Goal: Task Accomplishment & Management: Use online tool/utility

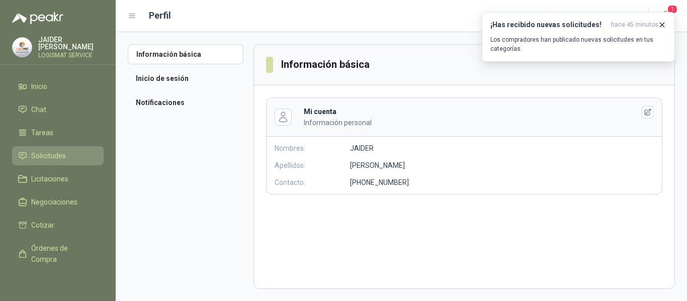
click at [62, 160] on link "Solicitudes" at bounding box center [58, 155] width 92 height 19
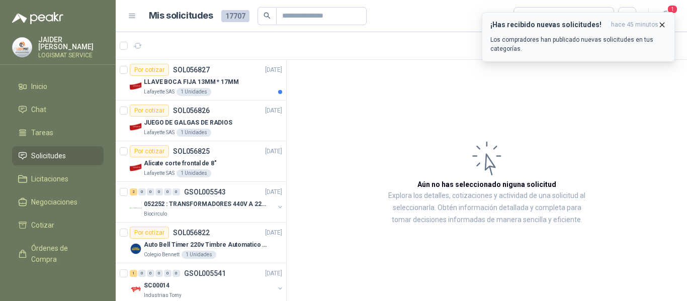
click at [661, 28] on icon "button" at bounding box center [662, 25] width 9 height 9
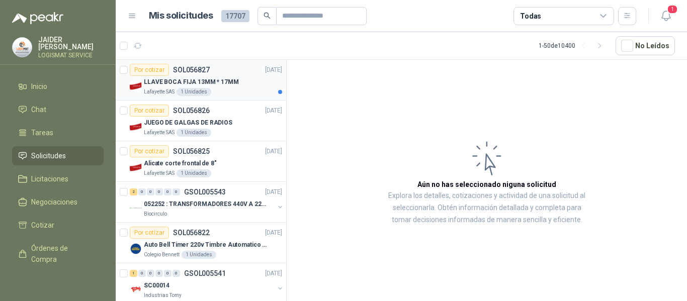
click at [247, 85] on div "LLAVE BOCA FIJA 13MM * 17MM" at bounding box center [213, 82] width 138 height 12
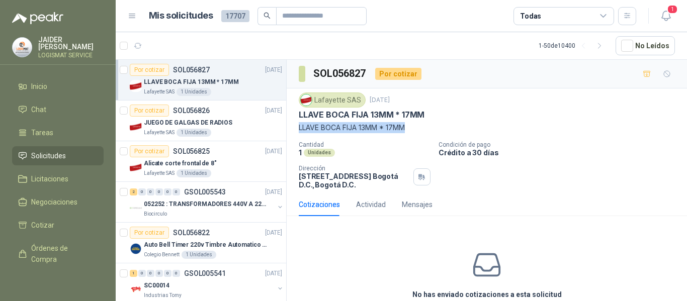
drag, startPoint x: 411, startPoint y: 127, endPoint x: 295, endPoint y: 131, distance: 115.8
click at [295, 131] on div "Lafayette SAS 19 sept, 2025 LLAVE BOCA FIJA 13MM * 17MM LLAVE BOCA FIJA 13MM * …" at bounding box center [487, 141] width 401 height 105
click at [322, 44] on article "1 - 50 de 10400 No Leídos" at bounding box center [402, 45] width 572 height 27
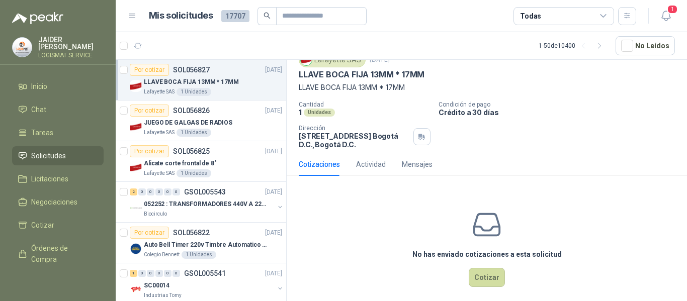
scroll to position [48, 0]
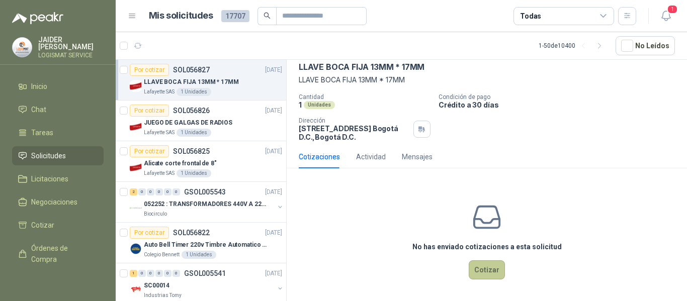
click at [487, 274] on button "Cotizar" at bounding box center [487, 270] width 36 height 19
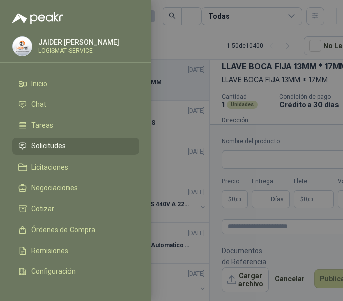
click at [181, 120] on div at bounding box center [171, 150] width 343 height 301
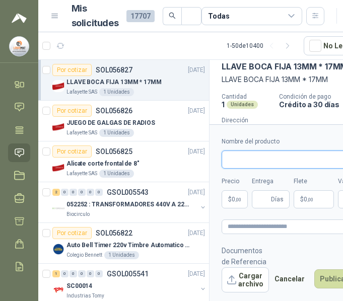
click at [268, 158] on input "Nombre del producto" at bounding box center [309, 159] width 177 height 18
type input "*"
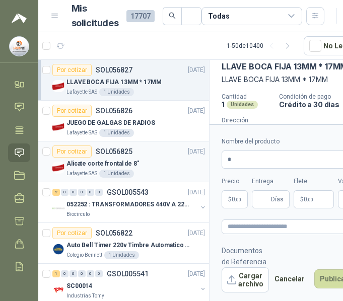
click at [151, 166] on div "Alicate corte frontal de 8"" at bounding box center [135, 164] width 138 height 12
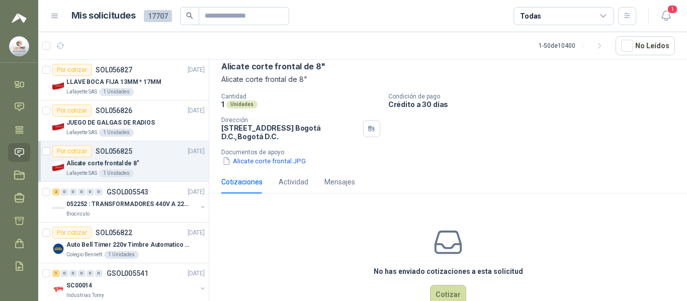
scroll to position [73, 0]
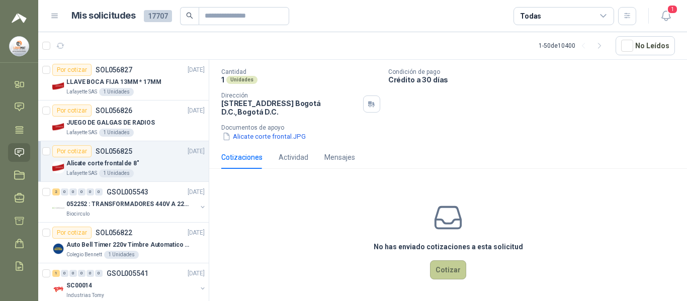
click at [452, 266] on button "Cotizar" at bounding box center [448, 270] width 36 height 19
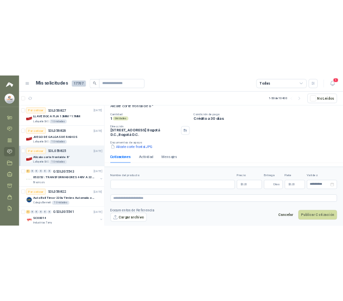
scroll to position [67, 0]
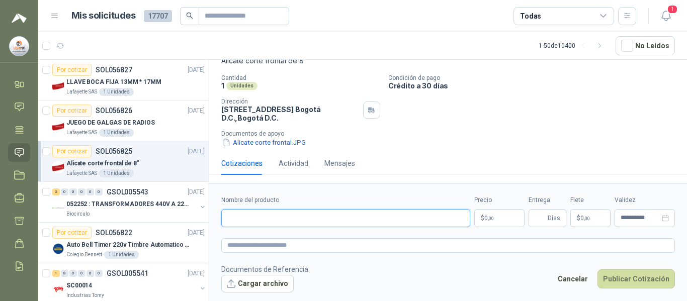
click at [285, 214] on input "Nombre del producto" at bounding box center [345, 218] width 249 height 18
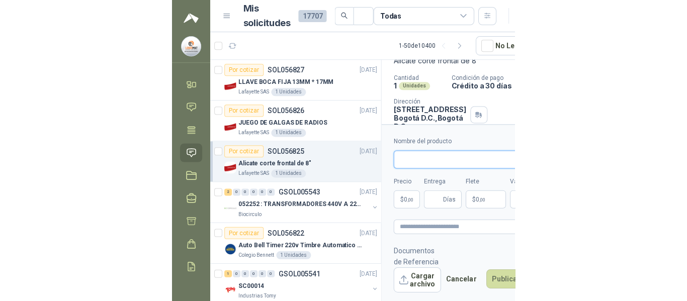
scroll to position [73, 0]
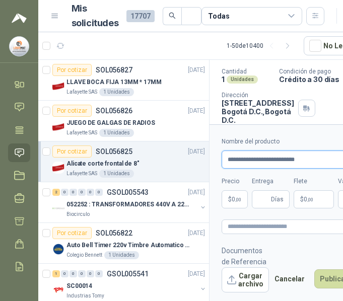
type input "**********"
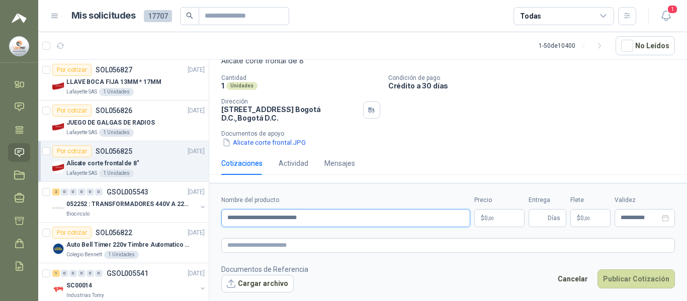
scroll to position [67, 0]
type input "**********"
click at [500, 216] on p "$ 0 ,00" at bounding box center [500, 218] width 50 height 18
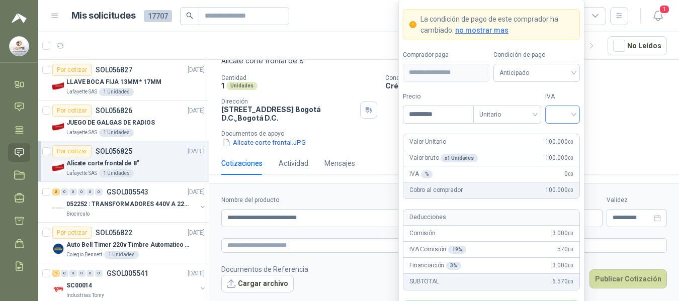
type input "*********"
click at [569, 118] on input "search" at bounding box center [563, 113] width 23 height 15
click at [561, 136] on div "19%" at bounding box center [563, 135] width 19 height 11
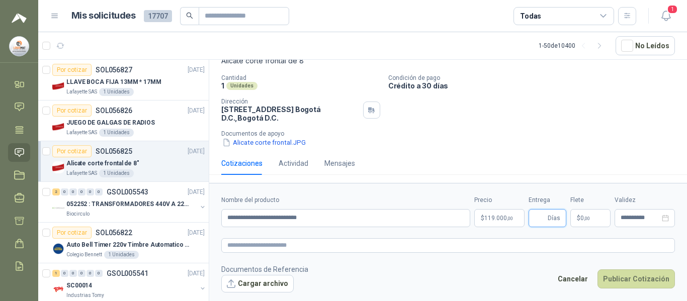
drag, startPoint x: 683, startPoint y: 138, endPoint x: 680, endPoint y: 173, distance: 34.3
click at [680, 173] on html "JAIDER MARTINEZ LOGISMAT SERVICE Inicio Chat Tareas Solicitudes Licitaciones Ne…" at bounding box center [343, 150] width 687 height 301
click at [537, 217] on input "Entrega" at bounding box center [540, 218] width 11 height 17
type input "*"
click at [583, 217] on span "0 ,00" at bounding box center [586, 218] width 10 height 6
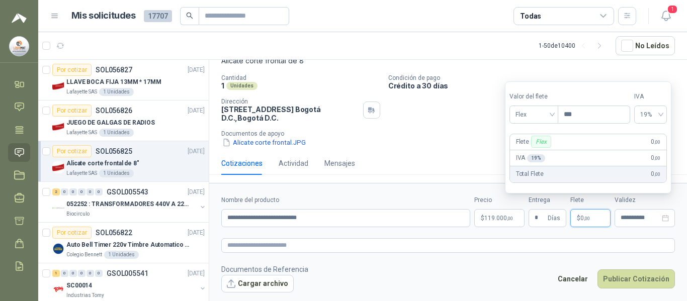
click at [583, 217] on span "0 ,00" at bounding box center [586, 218] width 10 height 6
click at [636, 219] on input "**********" at bounding box center [640, 218] width 39 height 7
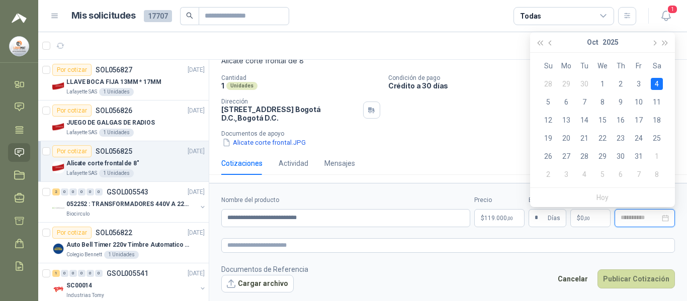
type input "**********"
click at [538, 265] on footer "Documentos de Referencia Cargar archivo Cancelar Publicar Cotización" at bounding box center [448, 278] width 454 height 29
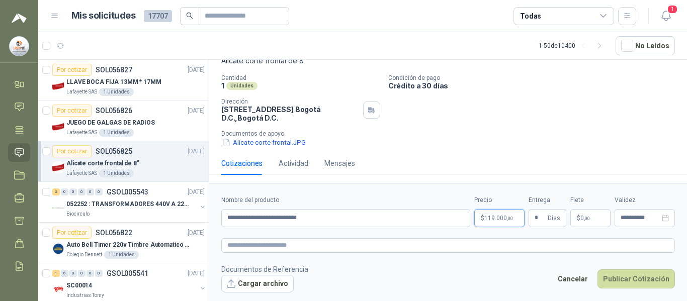
click at [505, 220] on span "119.000 ,00" at bounding box center [499, 218] width 29 height 6
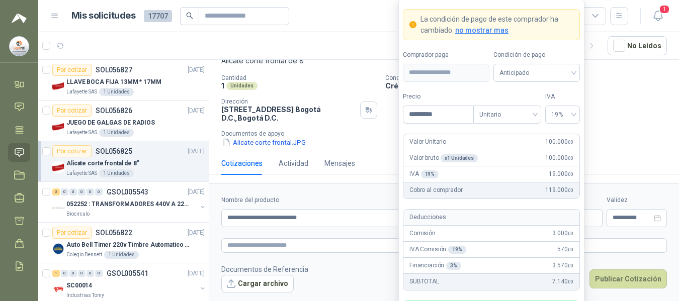
click at [626, 140] on div "Alicate corte frontal.JPG" at bounding box center [448, 142] width 454 height 11
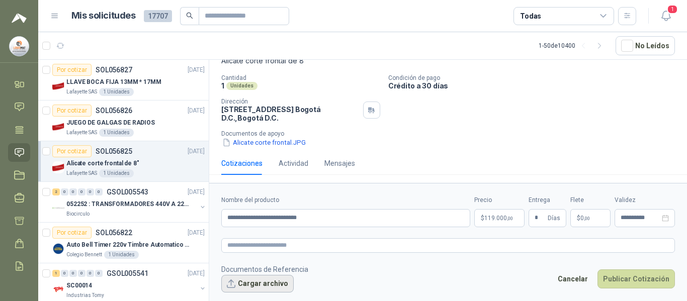
click at [267, 290] on button "Cargar archivo" at bounding box center [257, 284] width 72 height 18
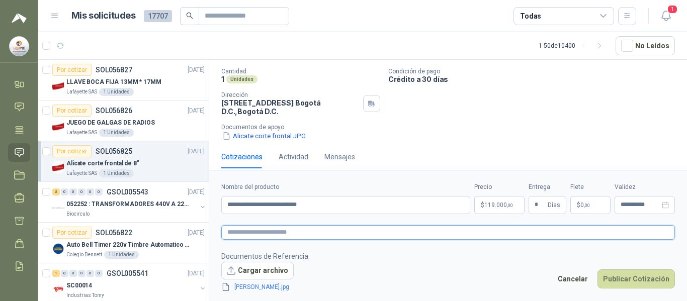
click at [402, 232] on textarea at bounding box center [448, 232] width 454 height 15
type textarea "*"
type textarea "**"
type textarea "***"
type textarea "****"
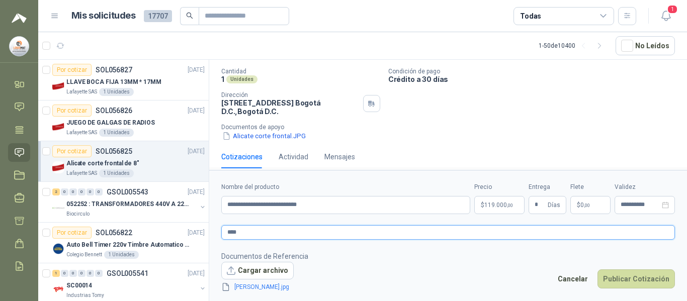
type textarea "*****"
type textarea "******"
type textarea "********"
type textarea "*********"
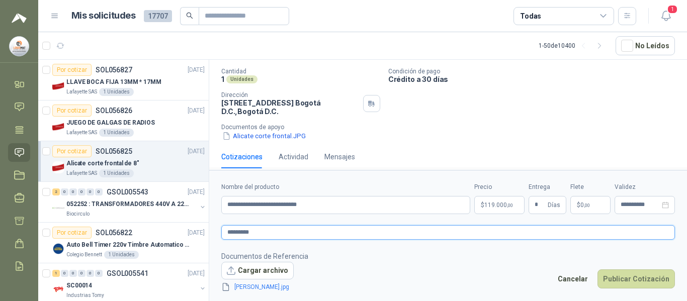
type textarea "**********"
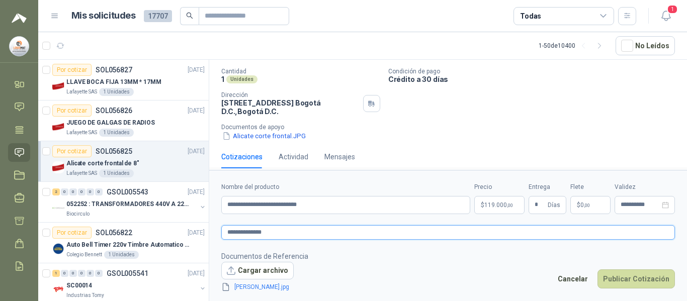
type textarea "**********"
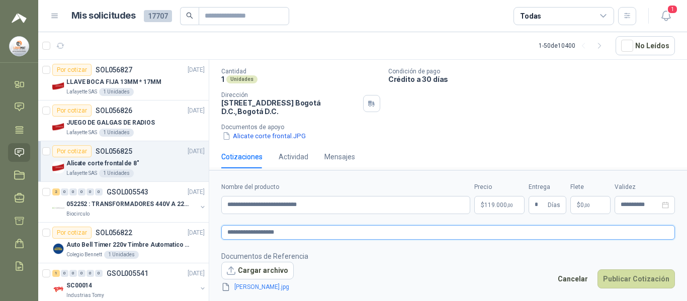
type textarea "**********"
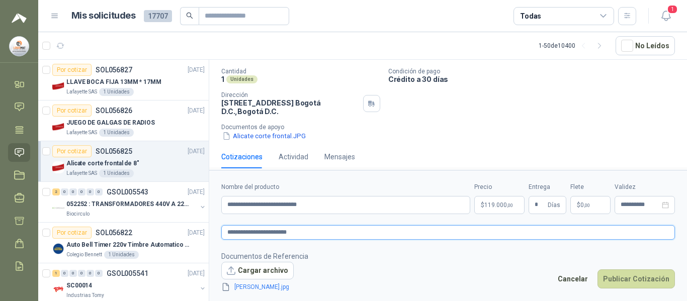
type textarea "**********"
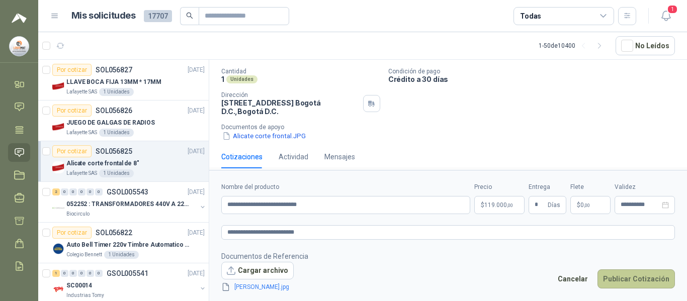
click at [623, 276] on button "Publicar Cotización" at bounding box center [636, 279] width 77 height 19
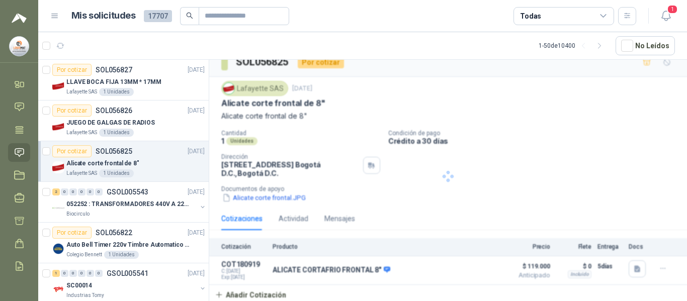
scroll to position [12, 0]
click at [59, 128] on img at bounding box center [58, 127] width 12 height 12
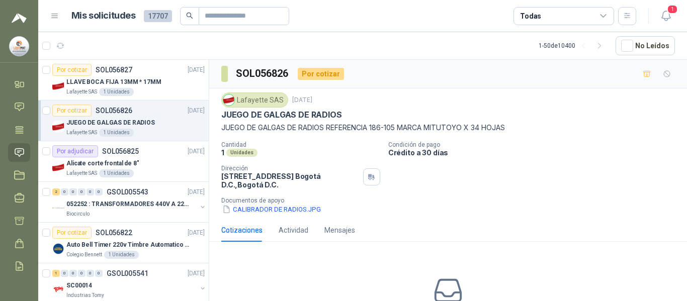
click at [143, 134] on div "Lafayette SAS 1 Unidades" at bounding box center [135, 133] width 138 height 8
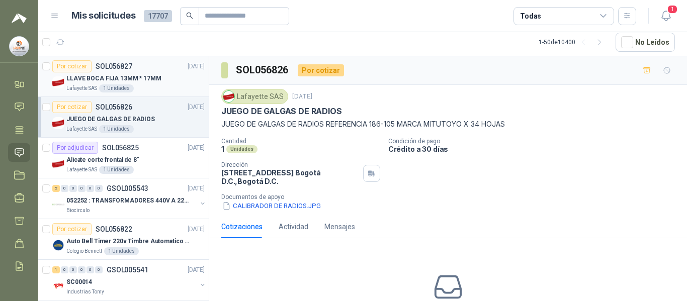
click at [151, 76] on p "LLAVE BOCA FIJA 13MM * 17MM" at bounding box center [113, 79] width 95 height 10
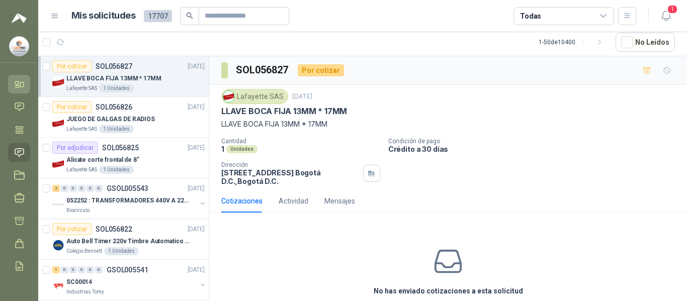
click at [15, 83] on icon at bounding box center [17, 83] width 4 height 3
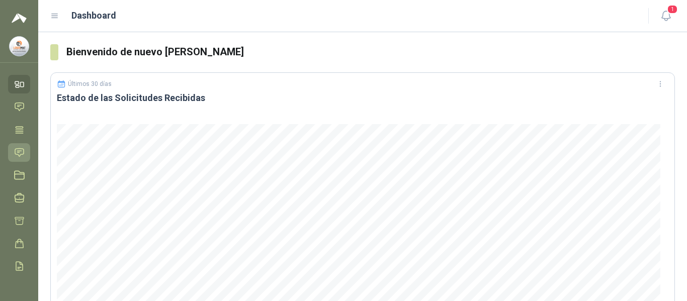
click at [20, 154] on icon at bounding box center [19, 152] width 11 height 11
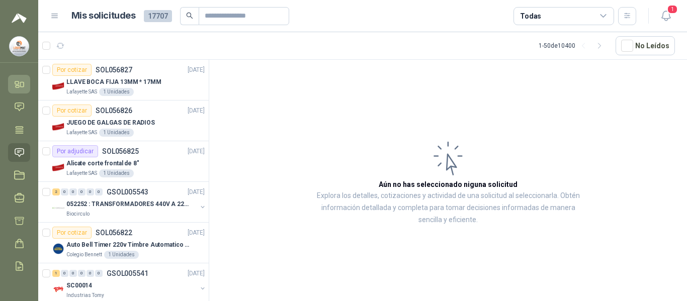
click at [17, 82] on icon at bounding box center [17, 83] width 4 height 3
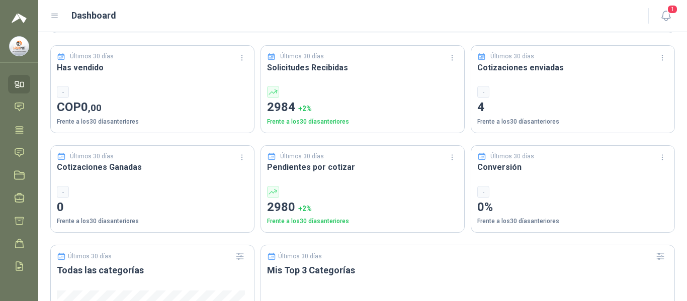
scroll to position [284, 0]
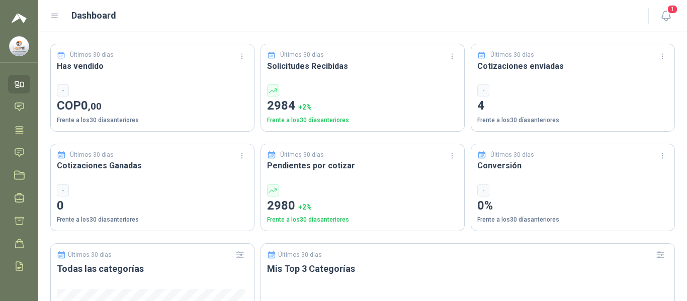
click at [508, 94] on div "-" at bounding box center [573, 91] width 191 height 12
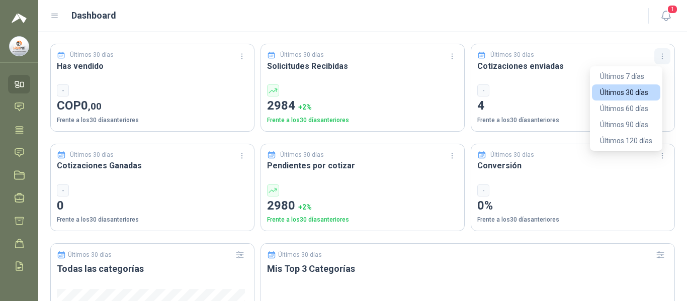
click at [659, 56] on icon "button" at bounding box center [663, 56] width 9 height 9
click at [630, 73] on button "Últimos 7 días" at bounding box center [626, 76] width 68 height 16
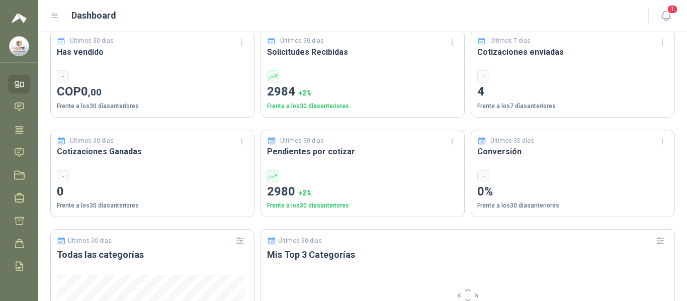
scroll to position [0, 0]
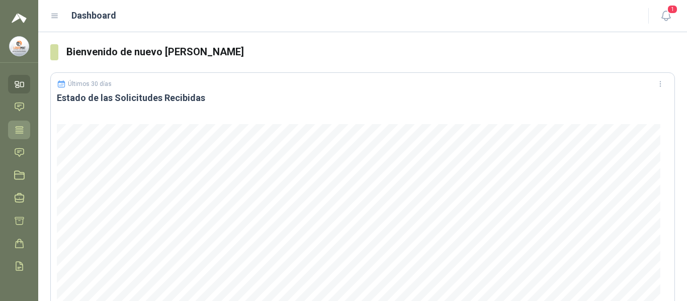
click at [19, 132] on icon at bounding box center [20, 129] width 8 height 7
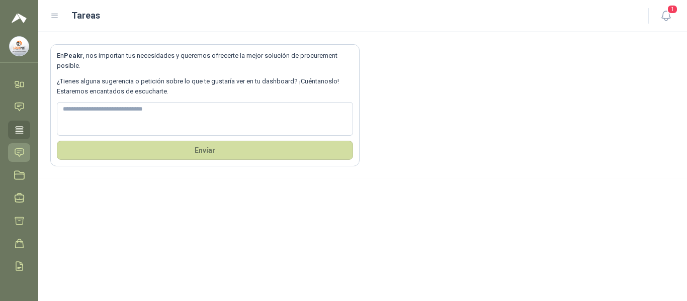
click at [17, 149] on icon at bounding box center [19, 152] width 11 height 11
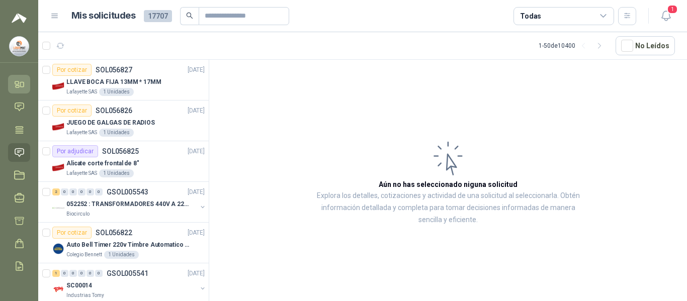
click at [16, 82] on icon at bounding box center [17, 83] width 4 height 3
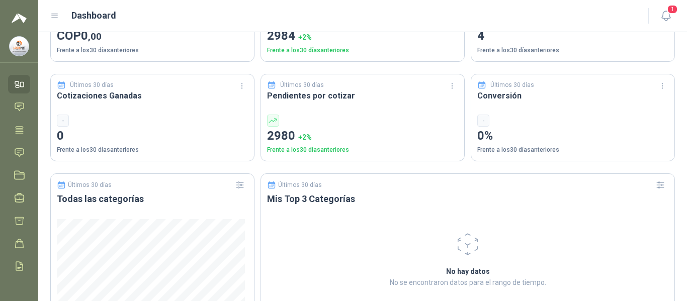
scroll to position [363, 0]
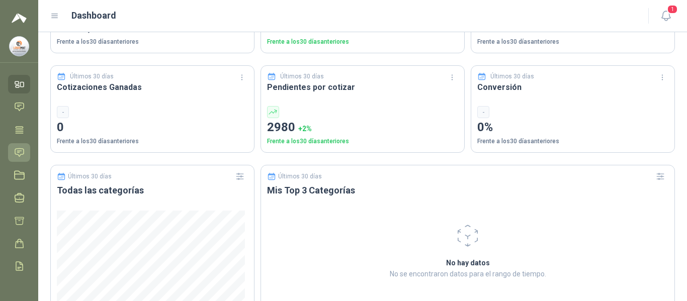
click at [12, 156] on link "Solicitudes" at bounding box center [19, 152] width 22 height 19
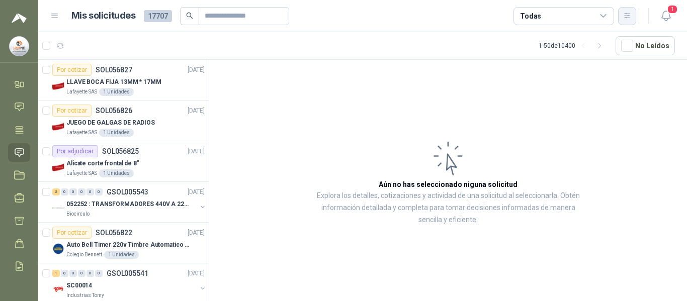
click at [629, 16] on icon "button" at bounding box center [628, 16] width 9 height 9
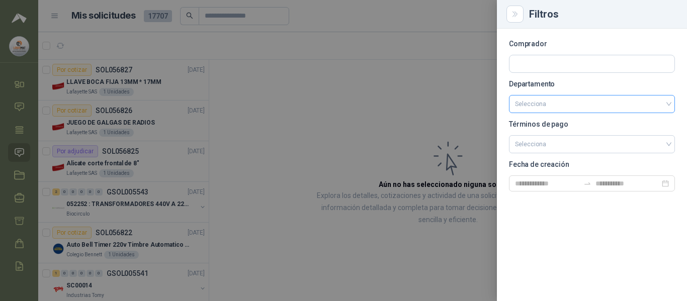
click at [558, 107] on input "search" at bounding box center [592, 104] width 154 height 17
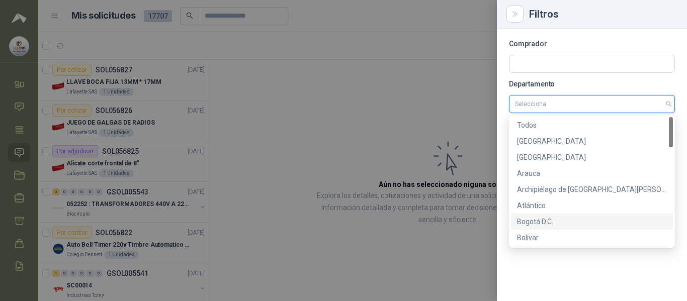
click at [541, 221] on div "Bogotá D.C." at bounding box center [592, 221] width 150 height 11
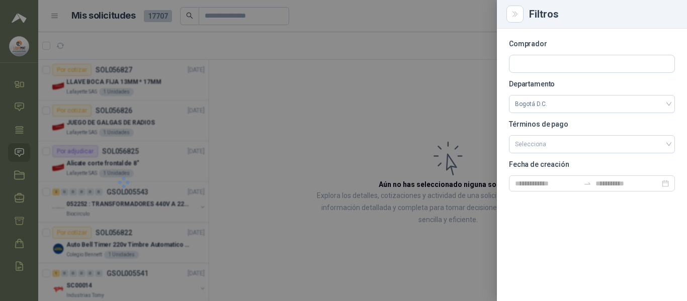
click at [455, 121] on div at bounding box center [343, 150] width 687 height 301
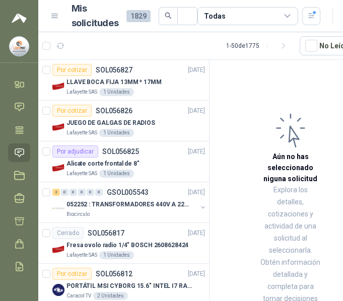
click at [253, 93] on article "Aún no has seleccionado niguna solicitud Explora los detalles, cotizaciones y a…" at bounding box center [290, 225] width 162 height 331
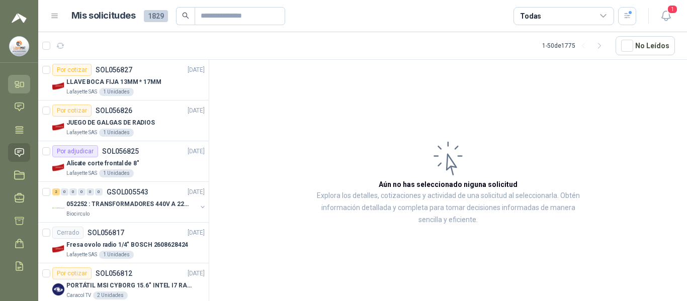
click at [17, 87] on icon at bounding box center [19, 84] width 11 height 11
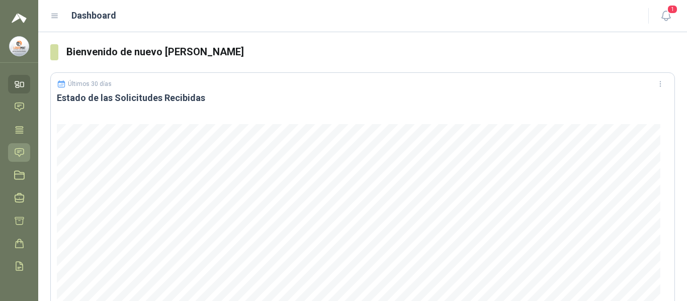
click at [18, 154] on icon at bounding box center [19, 152] width 11 height 11
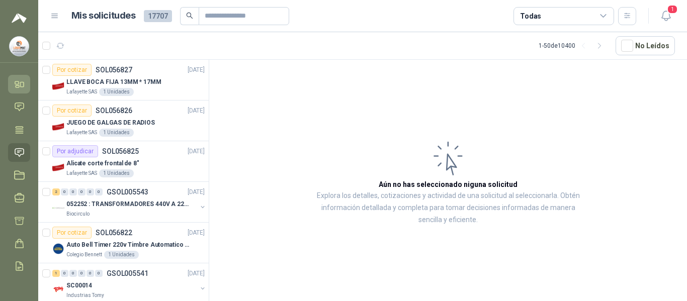
click at [21, 87] on icon at bounding box center [23, 85] width 4 height 5
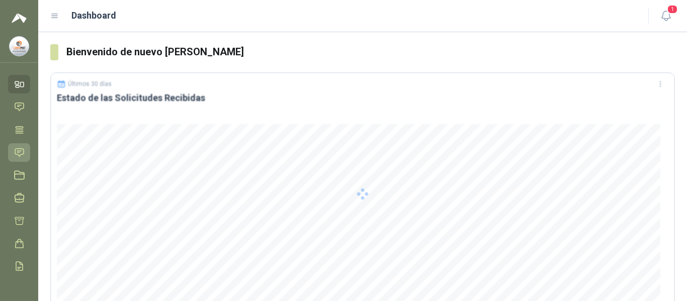
click at [20, 153] on icon at bounding box center [19, 152] width 11 height 11
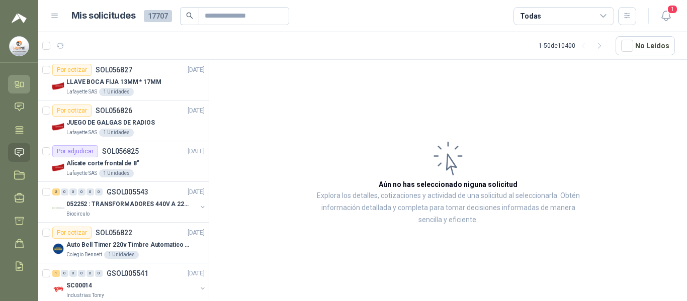
click at [23, 86] on icon at bounding box center [19, 84] width 11 height 11
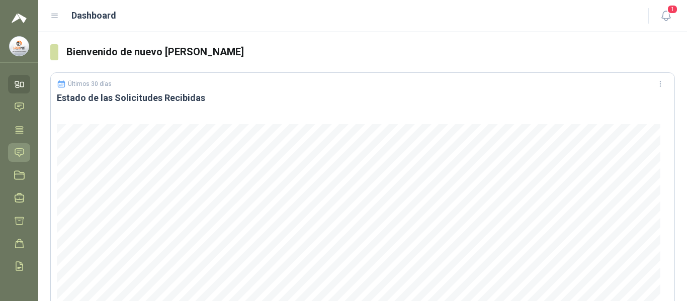
click at [16, 147] on icon at bounding box center [19, 152] width 11 height 11
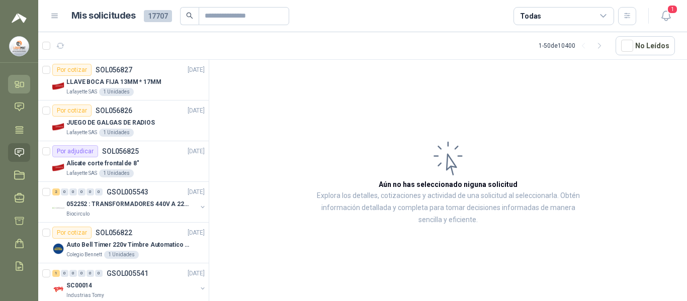
click at [19, 84] on icon at bounding box center [17, 83] width 4 height 3
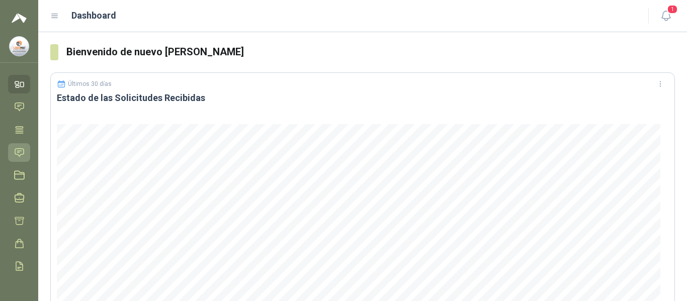
click at [18, 151] on icon at bounding box center [19, 152] width 11 height 11
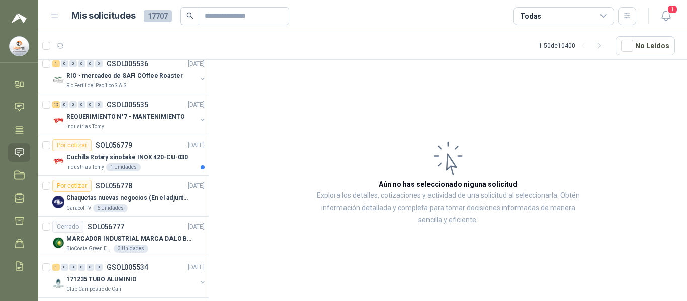
scroll to position [842, 0]
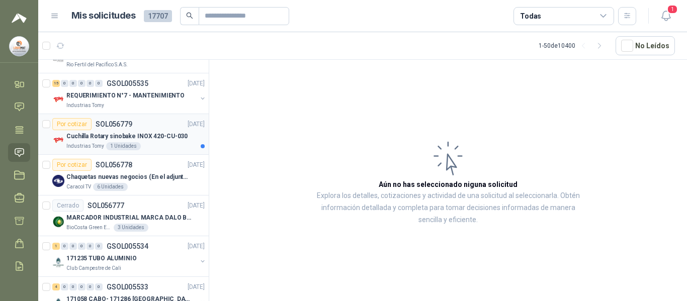
click at [148, 134] on p "Cuchilla Rotary sinobake INOX 420-CU-030" at bounding box center [126, 137] width 121 height 10
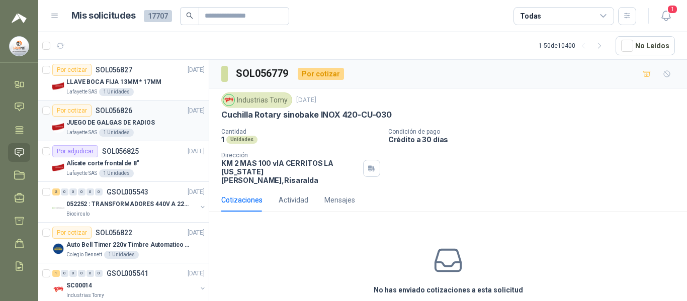
click at [147, 119] on p "JUEGO DE GALGAS DE RADIOS" at bounding box center [110, 123] width 89 height 10
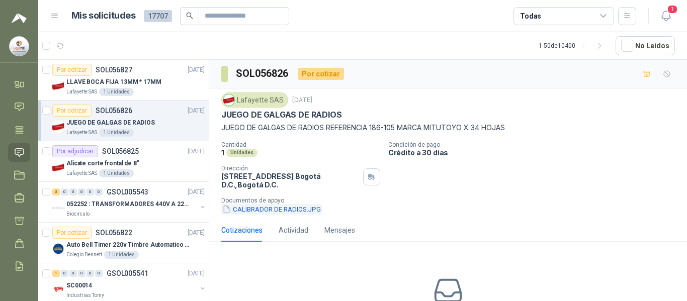
click at [297, 211] on button "CALIBRADOR DE RADIOS.JPG" at bounding box center [271, 209] width 101 height 11
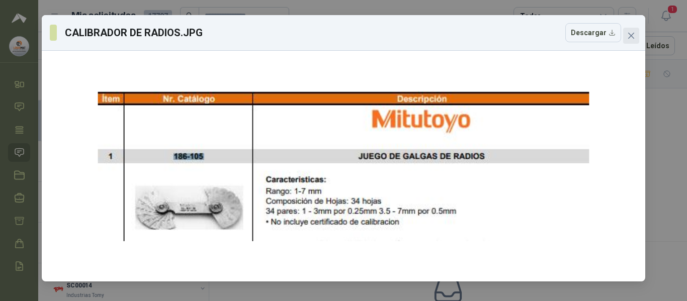
click at [633, 35] on icon "close" at bounding box center [632, 36] width 6 height 6
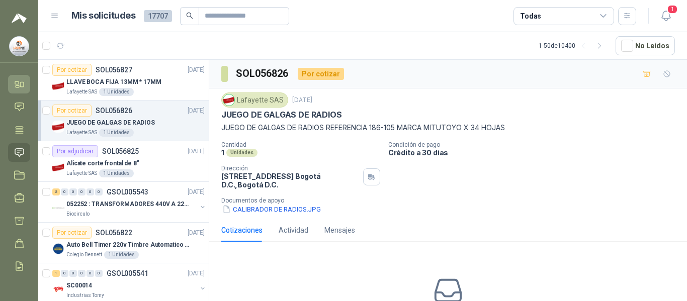
click at [11, 87] on link "Inicio" at bounding box center [19, 84] width 22 height 19
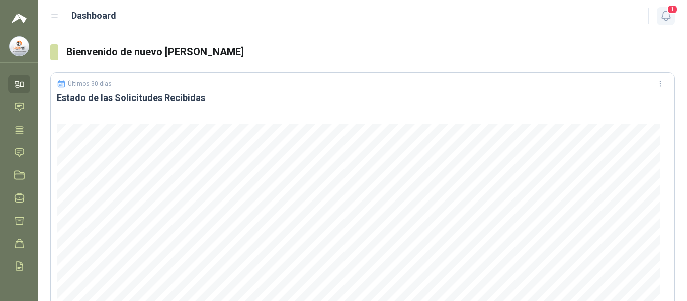
click at [669, 14] on span "1" at bounding box center [672, 10] width 11 height 10
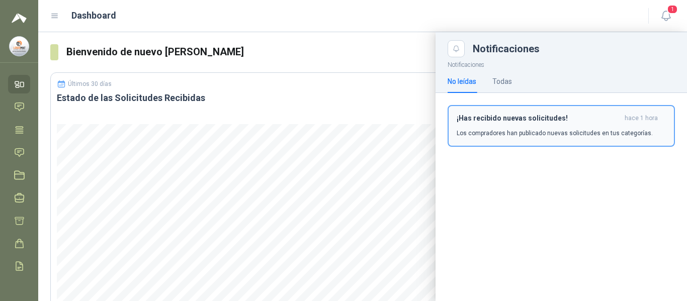
click at [613, 133] on p "Los compradores han publicado nuevas solicitudes en tus categorías." at bounding box center [555, 133] width 196 height 9
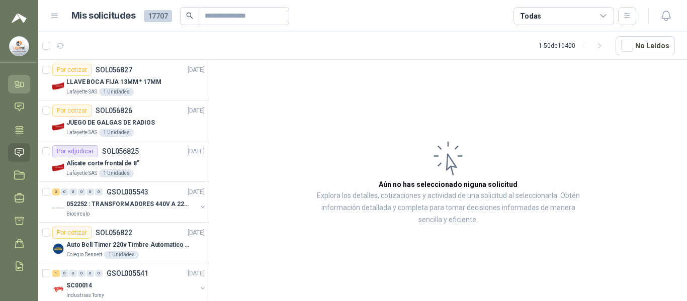
click at [19, 85] on icon at bounding box center [19, 84] width 11 height 11
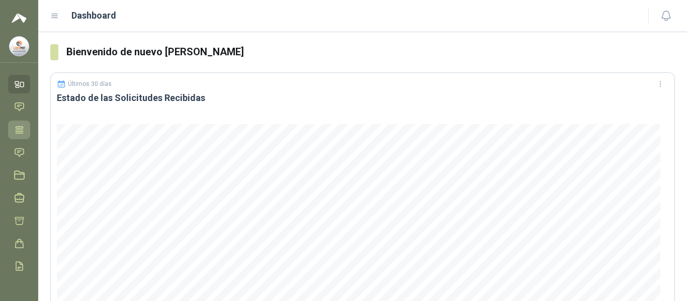
click at [17, 133] on icon at bounding box center [20, 129] width 8 height 7
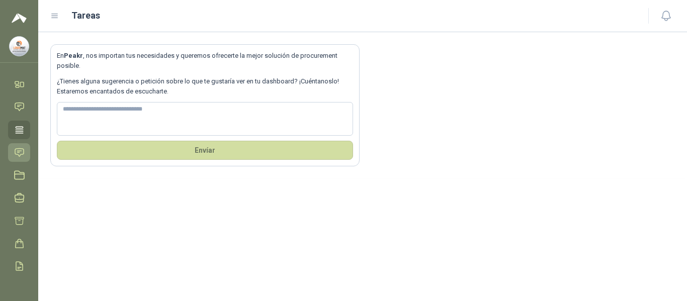
click at [19, 150] on icon at bounding box center [19, 152] width 11 height 11
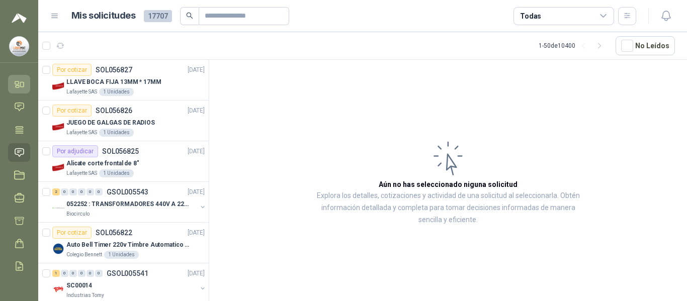
click at [16, 87] on icon at bounding box center [18, 87] width 4 height 2
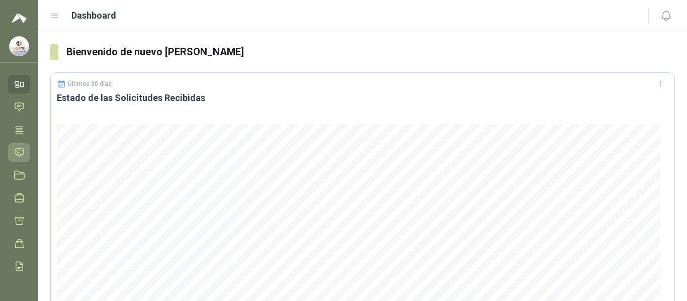
click at [14, 150] on icon at bounding box center [19, 152] width 11 height 11
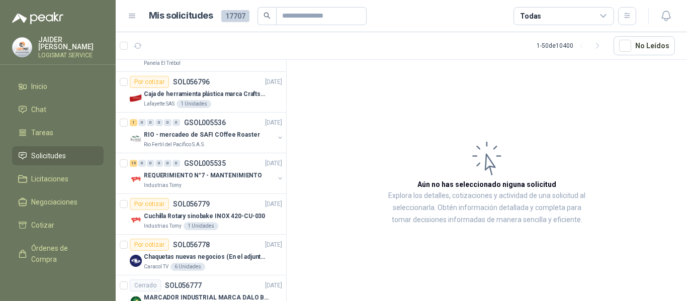
scroll to position [779, 0]
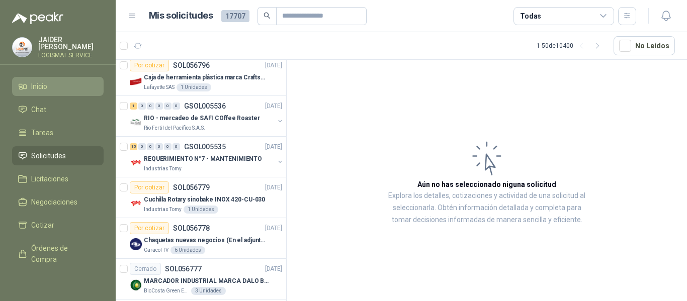
click at [49, 77] on link "Inicio" at bounding box center [58, 86] width 92 height 19
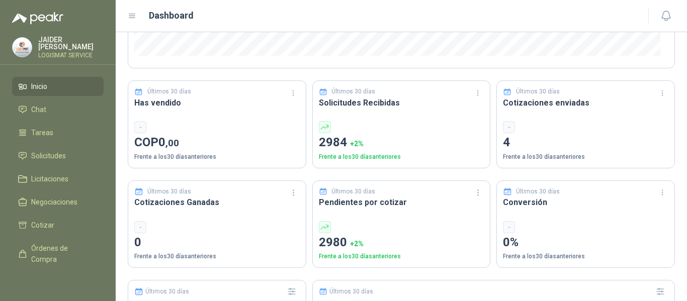
scroll to position [270, 0]
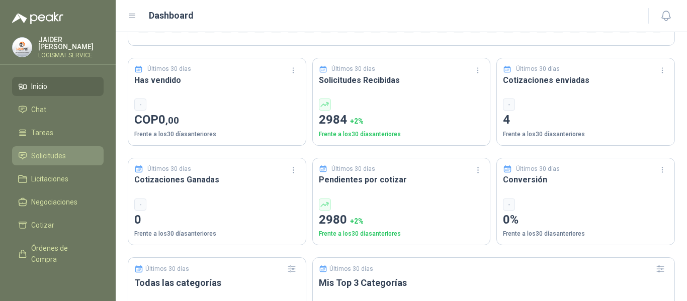
click at [68, 151] on li "Solicitudes" at bounding box center [58, 155] width 80 height 11
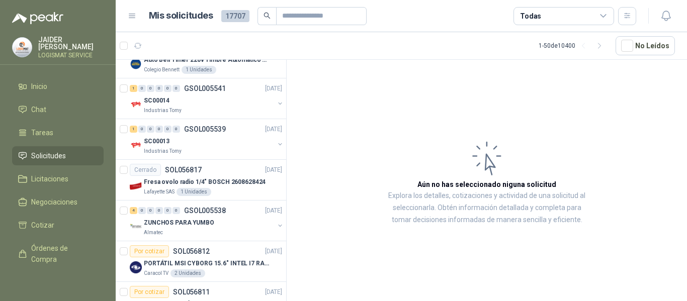
scroll to position [215, 0]
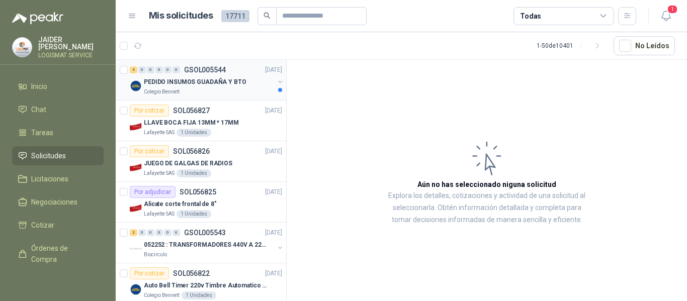
click at [218, 89] on div "Colegio Bennett" at bounding box center [209, 92] width 130 height 8
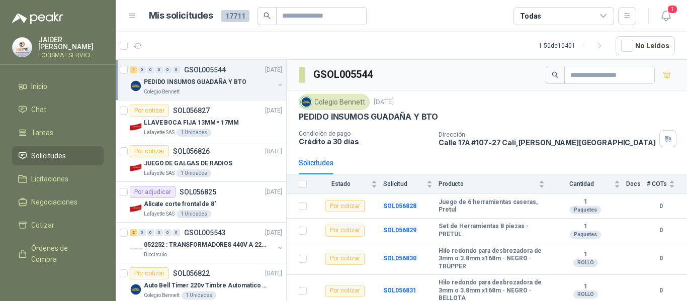
scroll to position [3, 0]
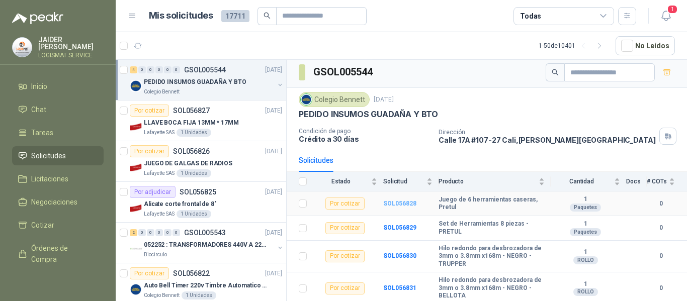
click at [403, 202] on b "SOL056828" at bounding box center [399, 203] width 33 height 7
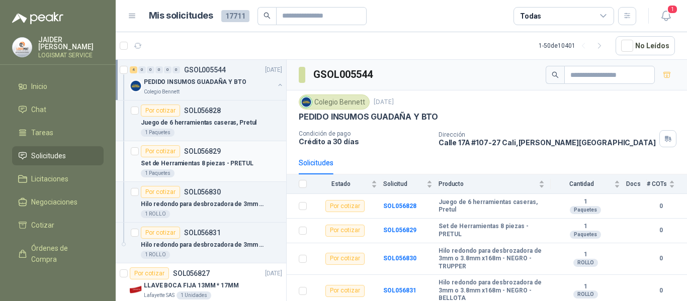
click at [211, 170] on div "1 Paquetes" at bounding box center [211, 174] width 141 height 8
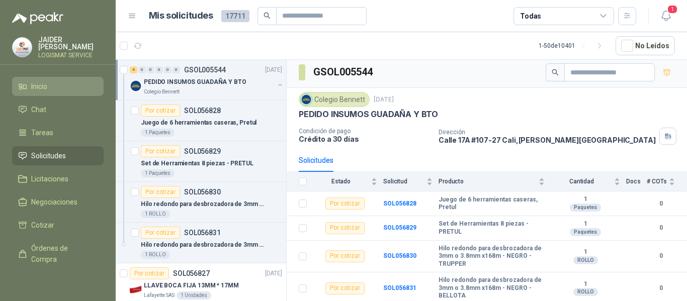
click at [40, 77] on link "Inicio" at bounding box center [58, 86] width 92 height 19
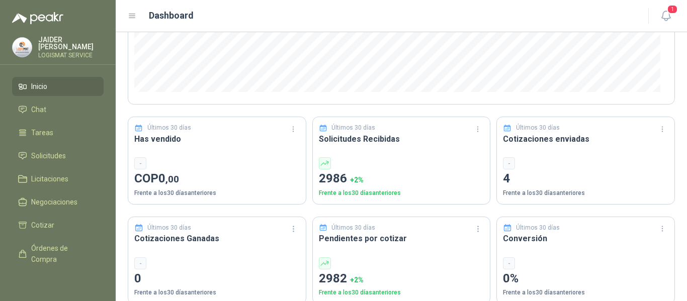
scroll to position [300, 0]
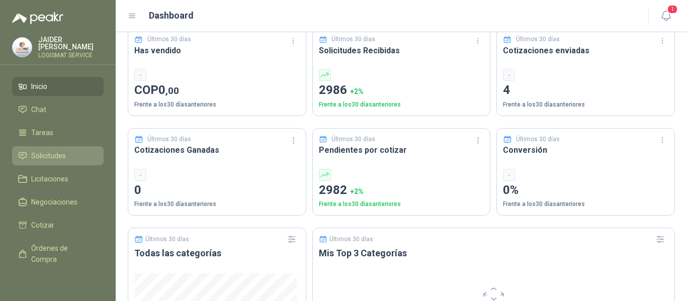
click at [35, 161] on link "Solicitudes" at bounding box center [58, 155] width 92 height 19
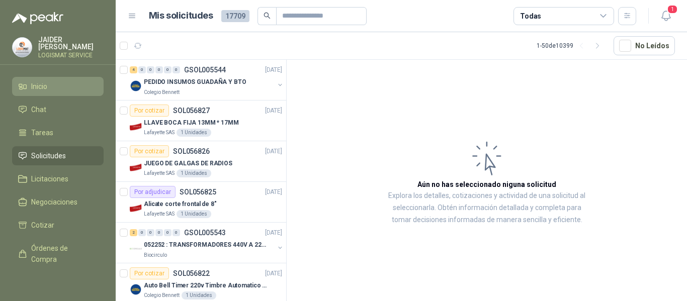
click at [25, 88] on icon at bounding box center [22, 86] width 9 height 9
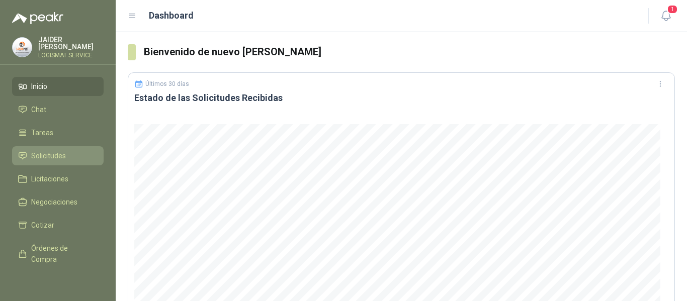
click at [48, 154] on span "Solicitudes" at bounding box center [48, 155] width 35 height 11
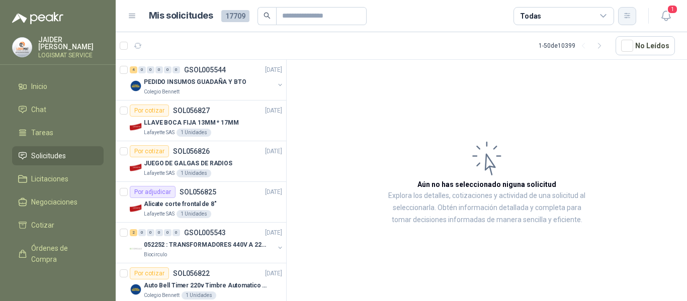
click at [630, 16] on icon "button" at bounding box center [628, 15] width 6 height 5
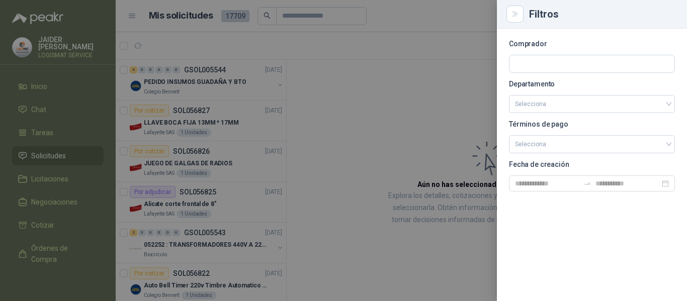
click at [482, 24] on div at bounding box center [343, 150] width 687 height 301
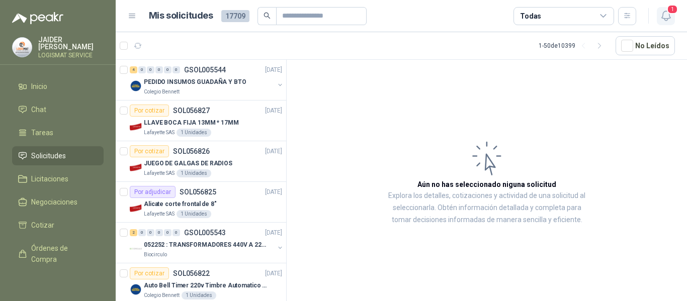
click at [661, 12] on icon "button" at bounding box center [666, 16] width 13 height 13
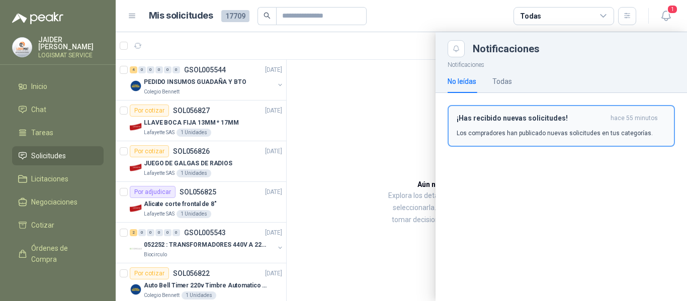
click at [548, 129] on p "Los compradores han publicado nuevas solicitudes en tus categorías." at bounding box center [555, 133] width 196 height 9
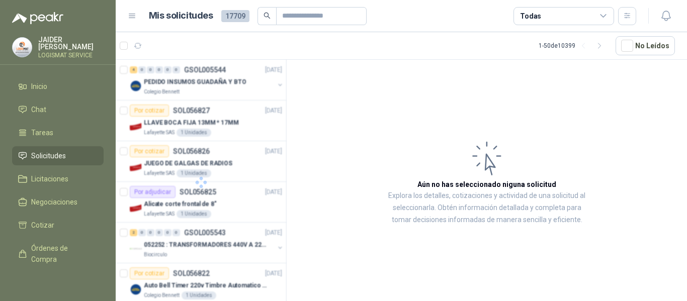
click at [39, 150] on span "Solicitudes" at bounding box center [48, 155] width 35 height 11
click at [630, 18] on icon "button" at bounding box center [628, 15] width 6 height 5
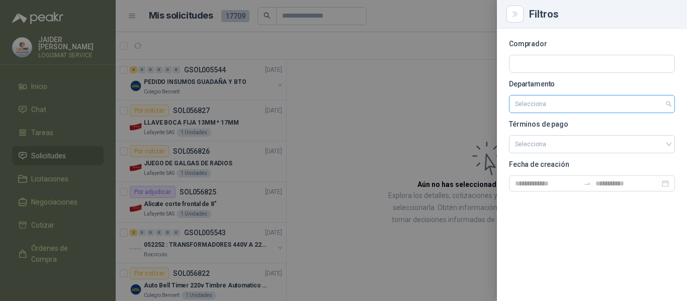
click at [567, 109] on input "search" at bounding box center [592, 104] width 154 height 17
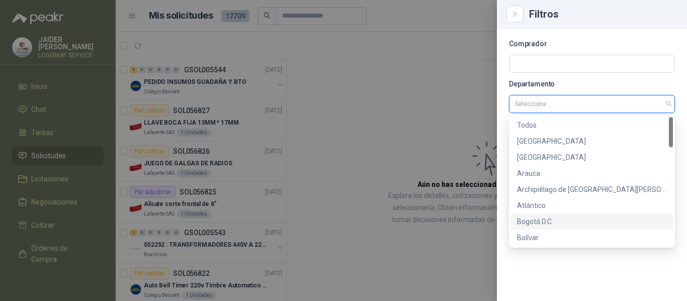
click at [548, 226] on div "Bogotá D.C." at bounding box center [592, 221] width 150 height 11
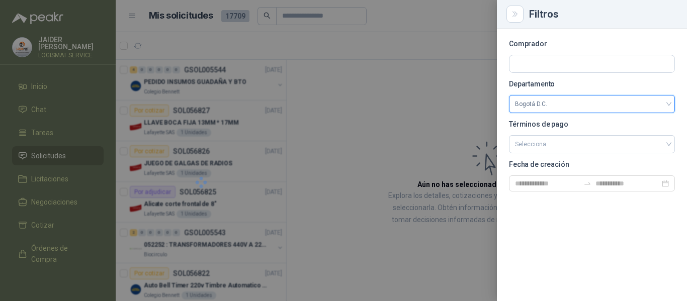
click at [428, 117] on div at bounding box center [343, 150] width 687 height 301
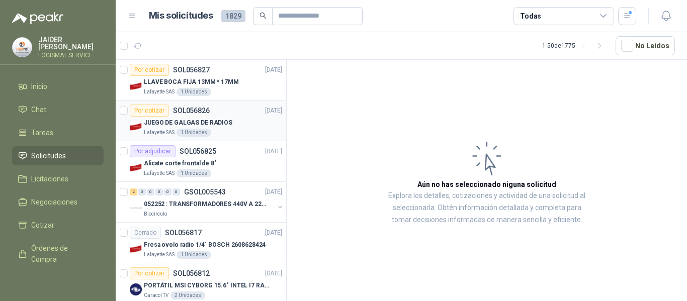
click at [237, 127] on div "JUEGO DE GALGAS DE RADIOS" at bounding box center [213, 123] width 138 height 12
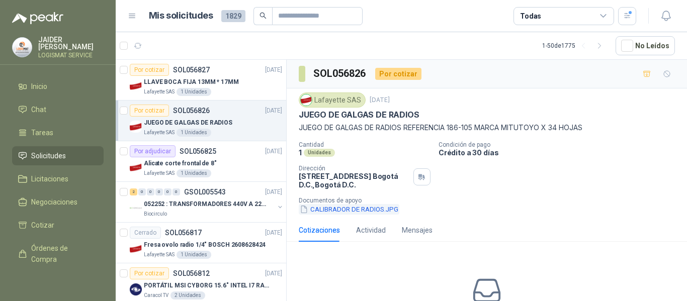
click at [357, 207] on button "CALIBRADOR DE RADIOS.JPG" at bounding box center [349, 209] width 101 height 11
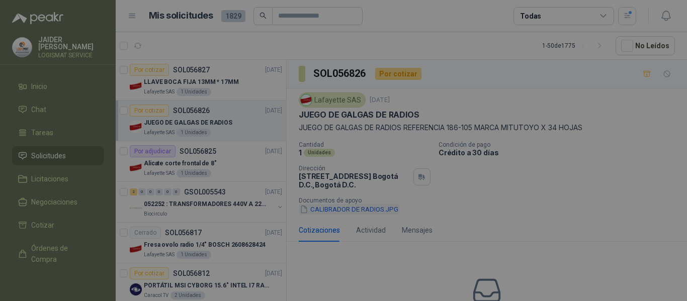
click at [357, 207] on div at bounding box center [344, 166] width 604 height 231
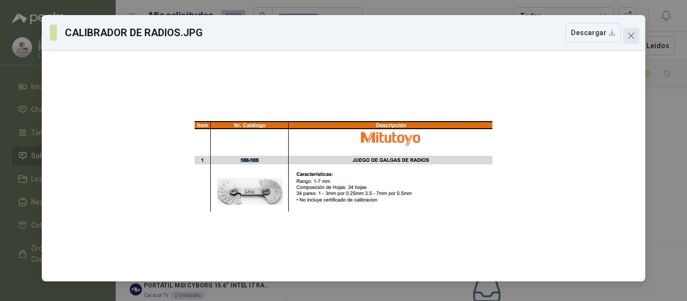
click at [634, 37] on icon "close" at bounding box center [632, 36] width 6 height 6
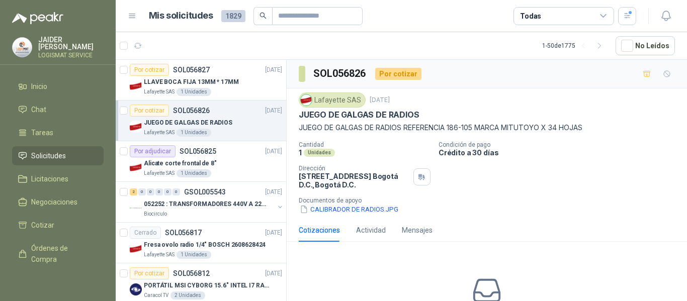
click at [349, 203] on p "Documentos de apoyo" at bounding box center [491, 200] width 384 height 7
click at [343, 216] on div "Lafayette SAS 19 sept, 2025 JUEGO DE GALGAS DE RADIOS JUEGO DE GALGAS DE RADIOS…" at bounding box center [487, 154] width 401 height 130
click at [343, 212] on button "CALIBRADOR DE RADIOS.JPG" at bounding box center [349, 209] width 101 height 11
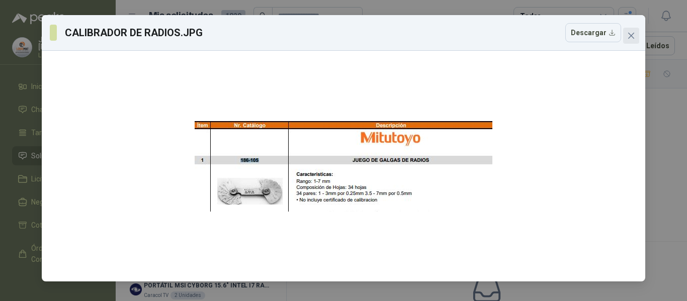
click at [634, 30] on button "Close" at bounding box center [632, 36] width 16 height 16
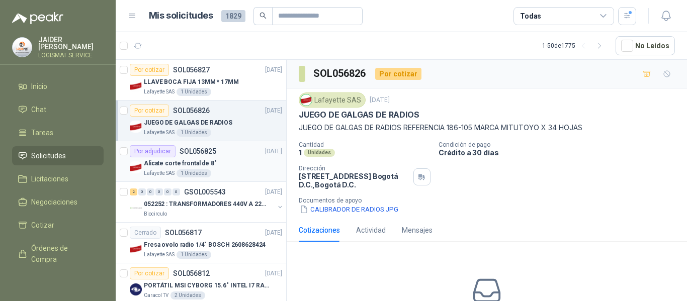
click at [207, 168] on p "Alicate corte frontal de 8"" at bounding box center [180, 164] width 73 height 10
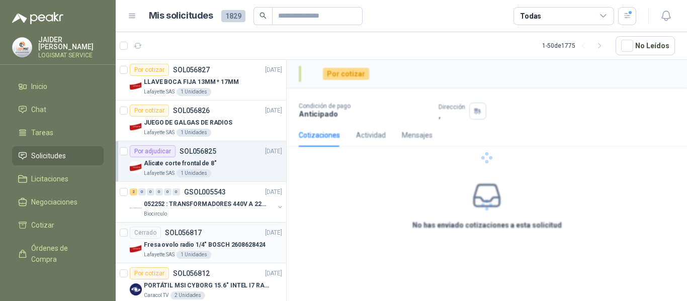
click at [210, 248] on p "Fresa ovolo radio 1/4" BOSCH 2608628424" at bounding box center [205, 246] width 122 height 10
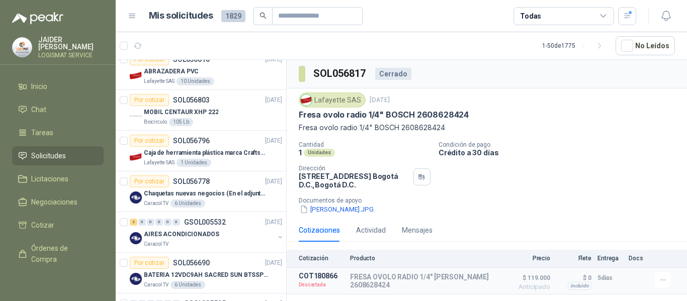
scroll to position [300, 0]
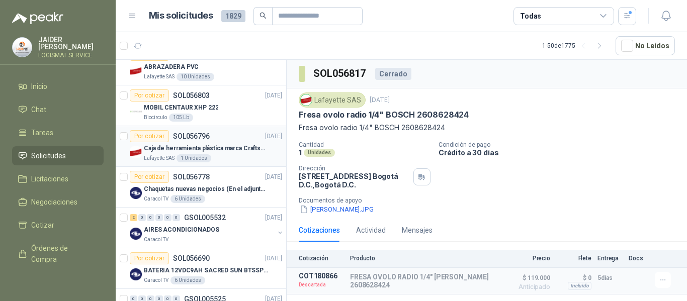
click at [222, 155] on div "Lafayette SAS 1 Unidades" at bounding box center [213, 158] width 138 height 8
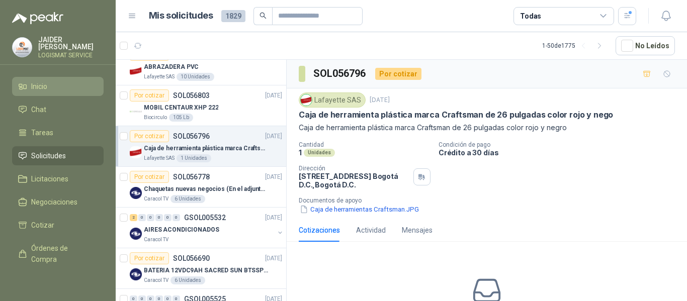
click at [38, 82] on span "Inicio" at bounding box center [39, 86] width 16 height 11
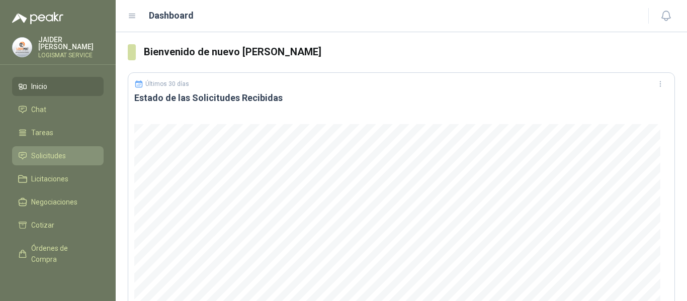
click at [59, 159] on span "Solicitudes" at bounding box center [48, 155] width 35 height 11
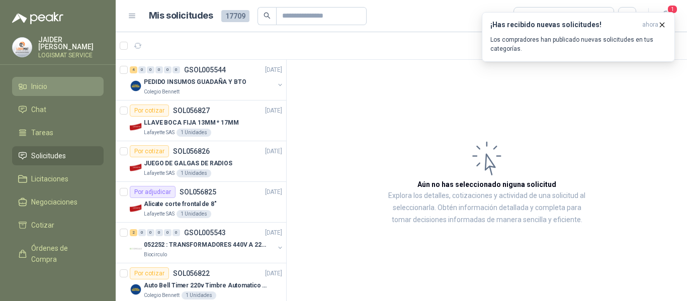
click at [73, 77] on link "Inicio" at bounding box center [58, 86] width 92 height 19
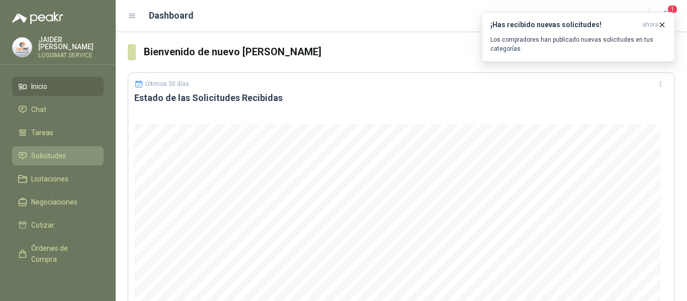
click at [71, 155] on li "Solicitudes" at bounding box center [58, 155] width 80 height 11
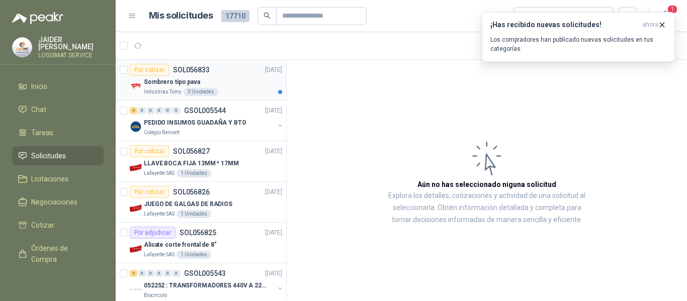
click at [235, 87] on div "Sombrero tipo pava" at bounding box center [213, 82] width 138 height 12
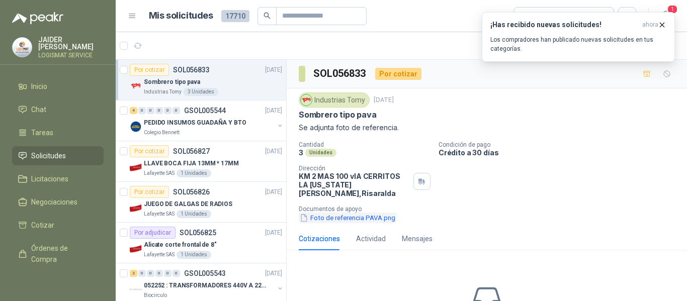
click at [363, 213] on button "Foto de referencia PAVA.png" at bounding box center [348, 218] width 98 height 11
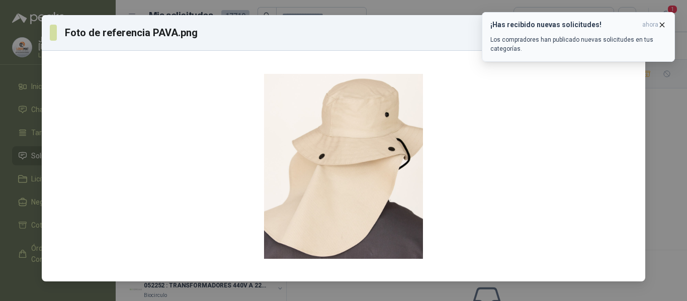
click at [666, 23] on icon "button" at bounding box center [662, 25] width 9 height 9
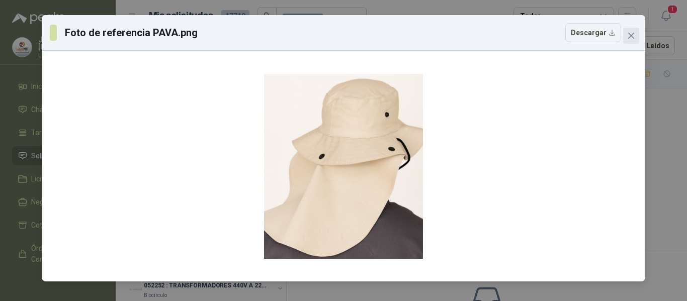
click at [631, 39] on icon "close" at bounding box center [632, 36] width 8 height 8
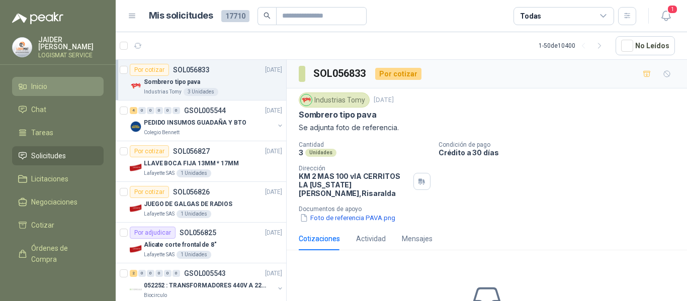
click at [44, 88] on span "Inicio" at bounding box center [39, 86] width 16 height 11
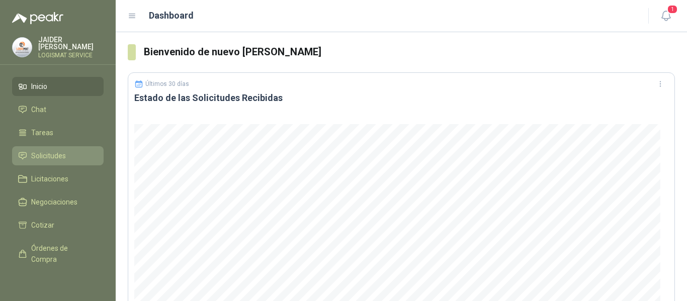
click at [55, 154] on span "Solicitudes" at bounding box center [48, 155] width 35 height 11
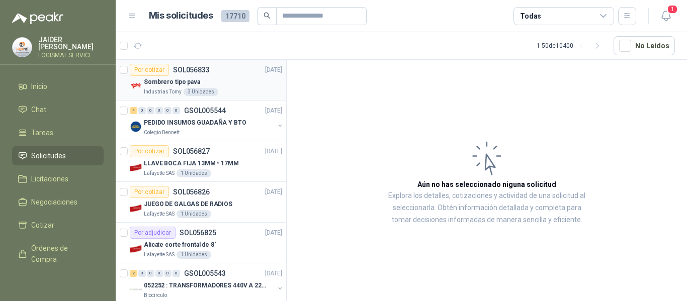
click at [237, 83] on div "Sombrero tipo pava" at bounding box center [213, 82] width 138 height 12
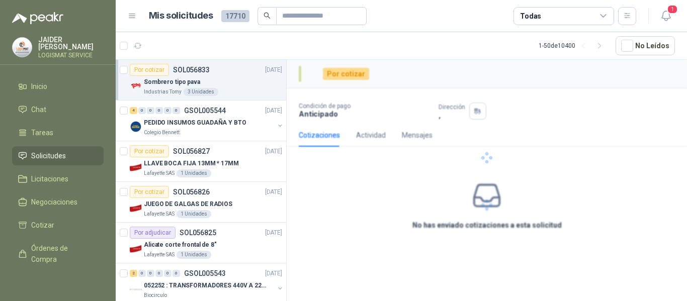
click at [237, 83] on div "Sombrero tipo pava" at bounding box center [213, 82] width 138 height 12
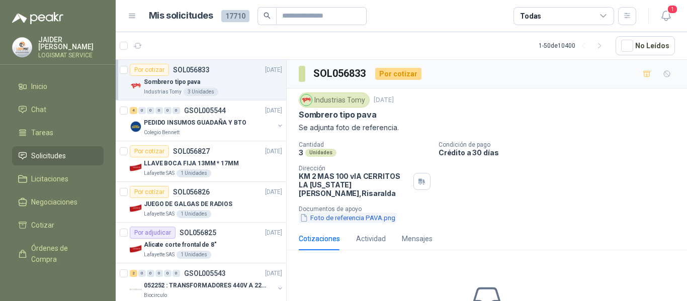
click at [365, 213] on button "Foto de referencia PAVA.png" at bounding box center [348, 218] width 98 height 11
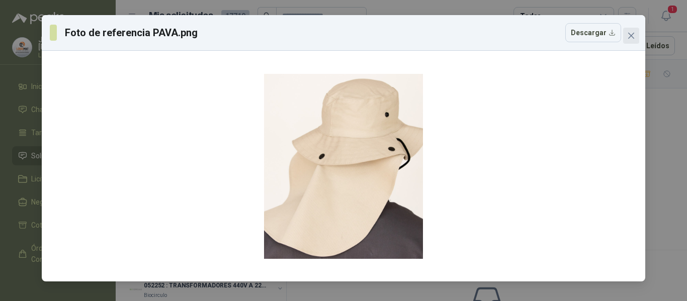
click at [628, 35] on icon "close" at bounding box center [632, 36] width 8 height 8
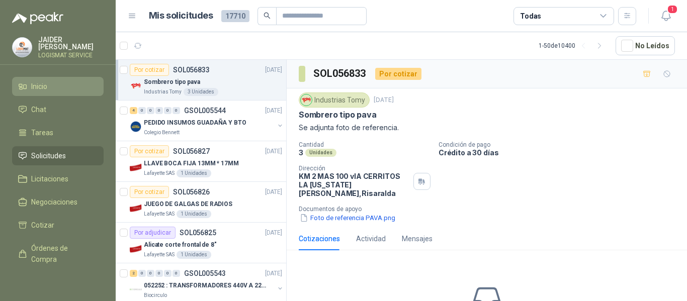
click at [36, 85] on span "Inicio" at bounding box center [39, 86] width 16 height 11
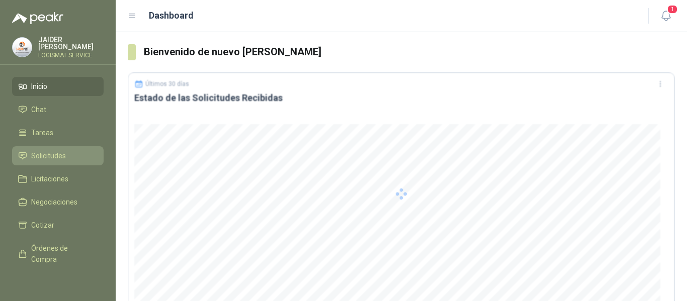
click at [51, 155] on span "Solicitudes" at bounding box center [48, 155] width 35 height 11
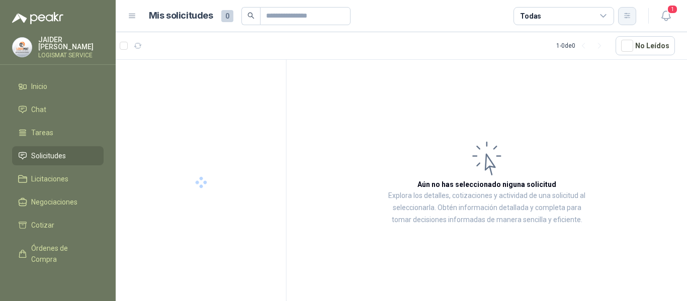
click at [626, 16] on icon "button" at bounding box center [628, 15] width 6 height 5
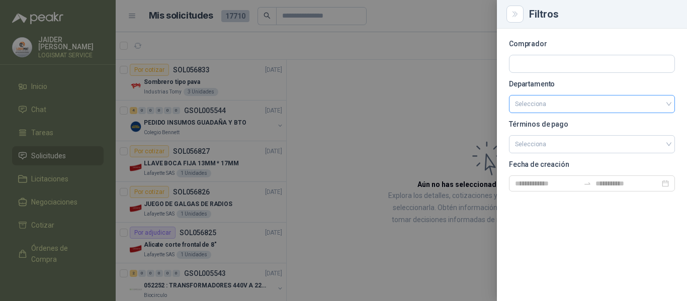
click at [540, 101] on input "search" at bounding box center [592, 104] width 154 height 17
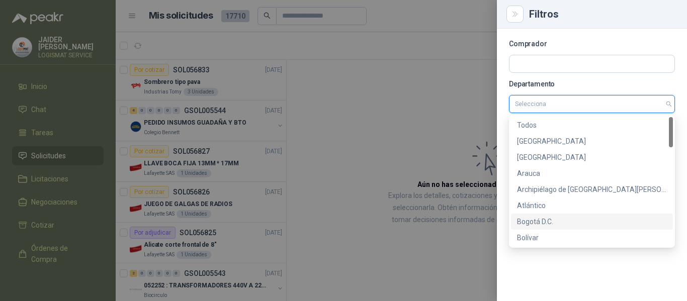
click at [535, 221] on div "Bogotá D.C." at bounding box center [592, 221] width 150 height 11
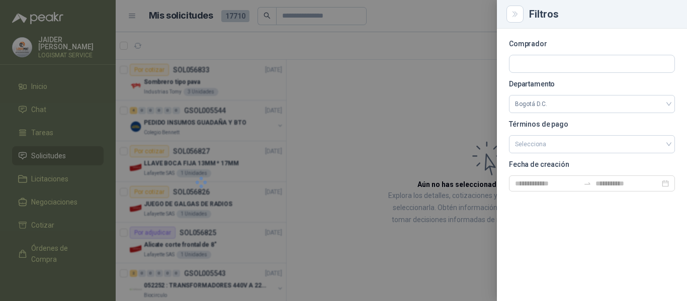
click at [373, 154] on div at bounding box center [343, 150] width 687 height 301
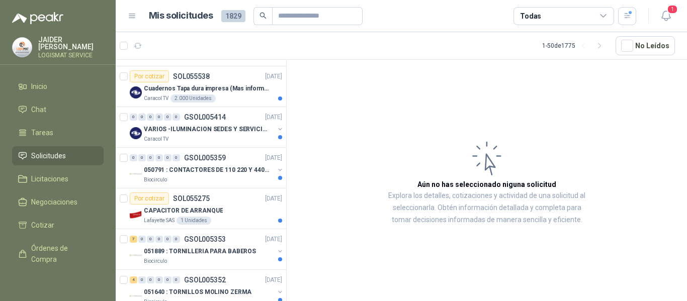
scroll to position [1502, 0]
click at [231, 257] on div "Biocirculo" at bounding box center [209, 261] width 130 height 8
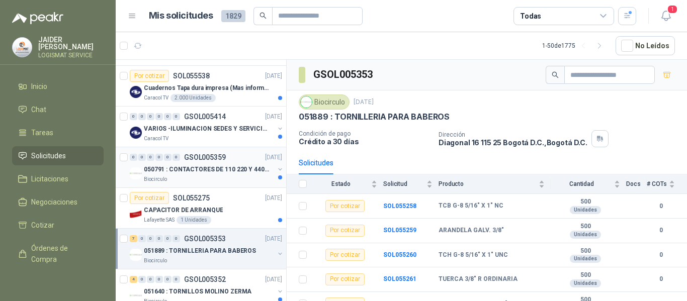
click at [227, 178] on div "Biocirculo" at bounding box center [209, 180] width 130 height 8
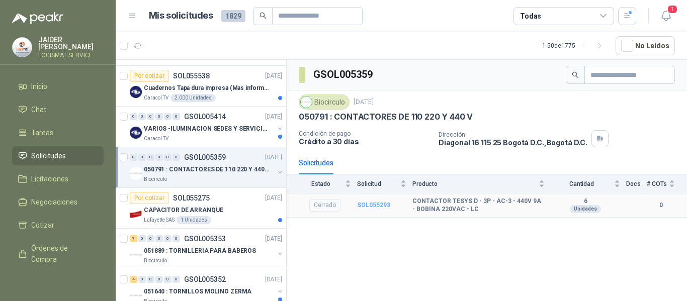
click at [377, 206] on b "SOL055293" at bounding box center [373, 205] width 33 height 7
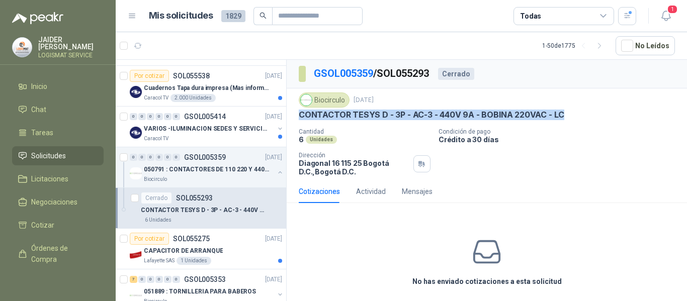
drag, startPoint x: 566, startPoint y: 114, endPoint x: 287, endPoint y: 121, distance: 278.9
click at [287, 121] on div "Biocirculo 10 sept, 2025 CONTACTOR TESYS D - 3P - AC-3 - 440V 9A - BOBINA 220VA…" at bounding box center [487, 135] width 401 height 92
copy p "CONTACTOR TESYS D - 3P - AC-3 - 440V 9A - BOBINA 220VAC - LC"
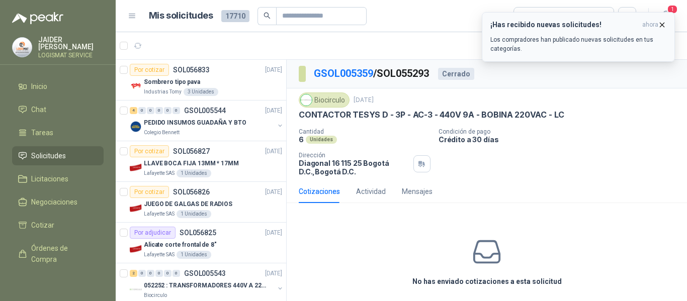
click at [663, 23] on icon "button" at bounding box center [662, 25] width 9 height 9
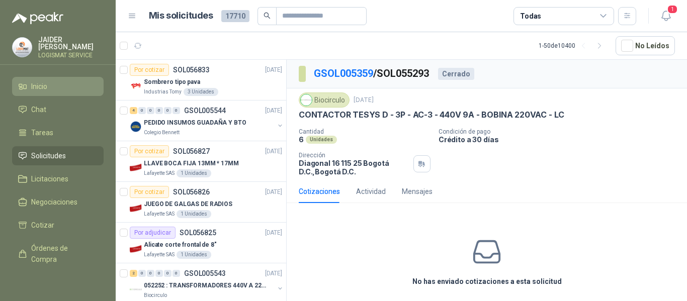
click at [33, 85] on span "Inicio" at bounding box center [39, 86] width 16 height 11
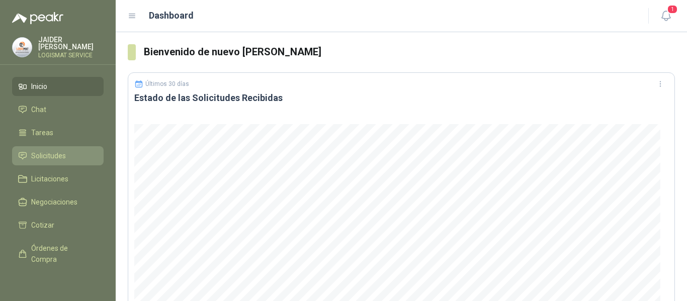
click at [68, 156] on li "Solicitudes" at bounding box center [58, 155] width 80 height 11
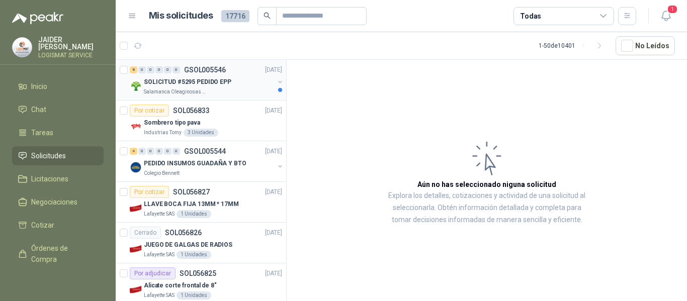
click at [192, 76] on div "SOLICITUD #5295 PEDIDO EPP" at bounding box center [209, 82] width 130 height 12
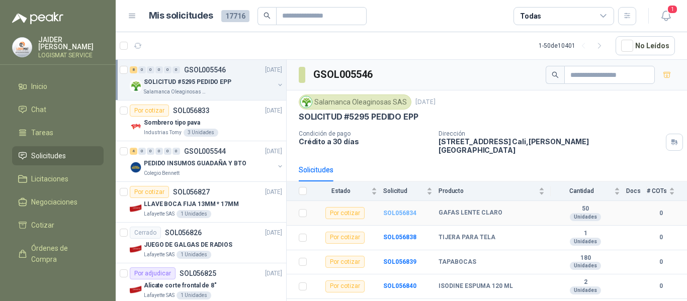
click at [400, 210] on b "SOL056834" at bounding box center [399, 213] width 33 height 7
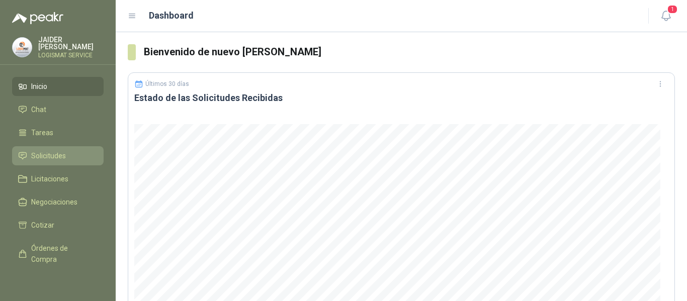
click at [34, 151] on span "Solicitudes" at bounding box center [48, 155] width 35 height 11
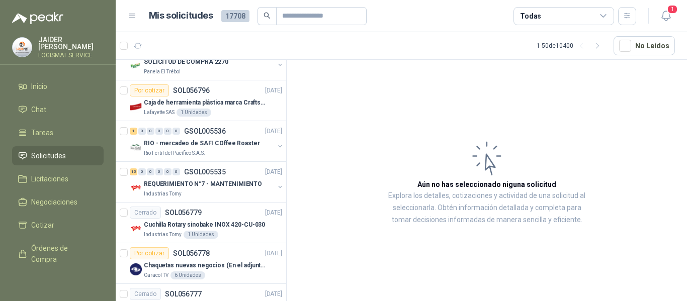
scroll to position [762, 0]
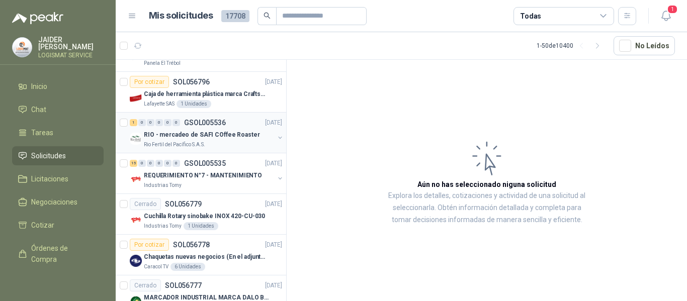
click at [182, 141] on p "Rio Fertil del Pacífico S.A.S." at bounding box center [174, 145] width 61 height 8
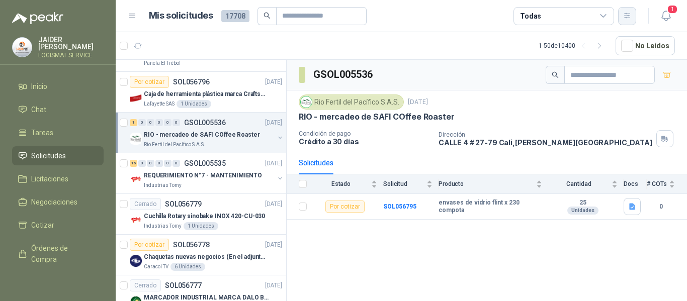
click at [630, 17] on icon "button" at bounding box center [628, 16] width 9 height 9
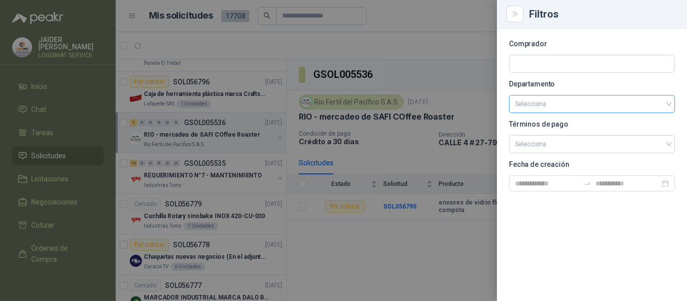
click at [553, 107] on input "search" at bounding box center [592, 104] width 154 height 17
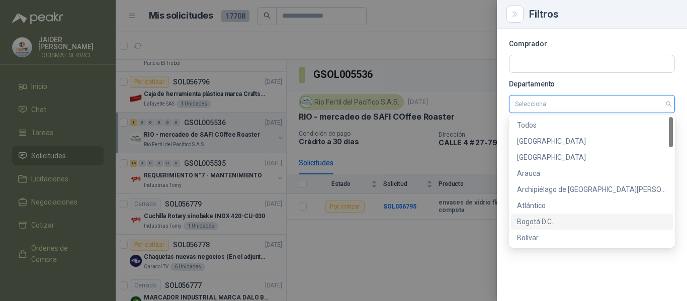
click at [549, 224] on div "Bogotá D.C." at bounding box center [592, 221] width 150 height 11
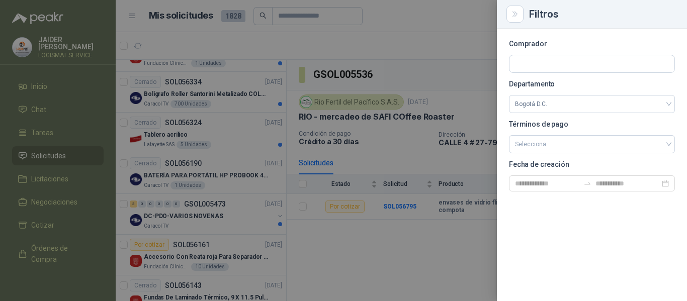
click at [429, 229] on div at bounding box center [343, 150] width 687 height 301
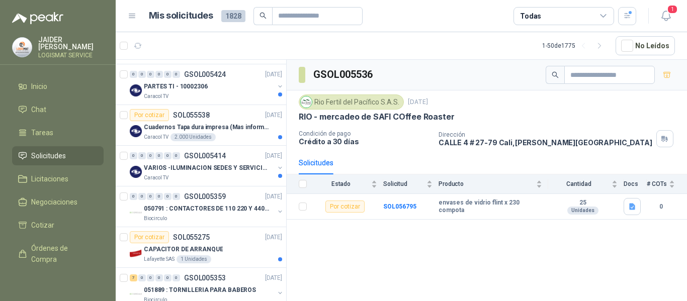
scroll to position [1449, 0]
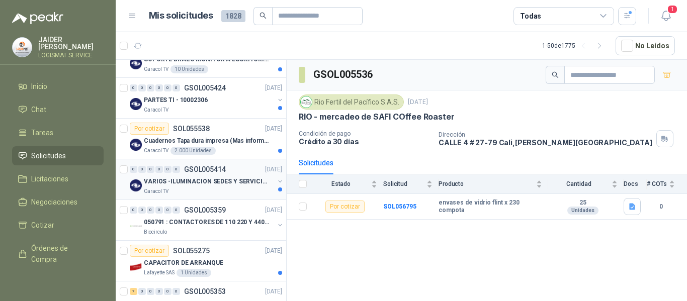
click at [187, 182] on p "VARIOS -ILUMINACION SEDES Y SERVICIOS" at bounding box center [206, 182] width 125 height 10
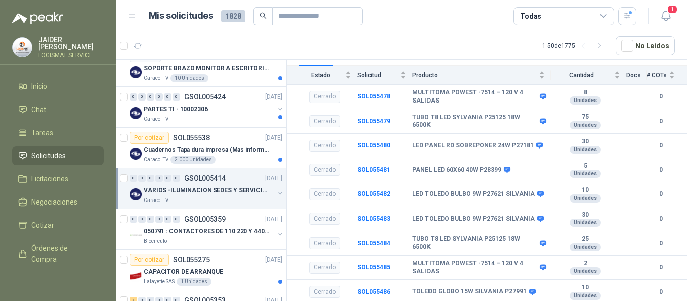
scroll to position [1432, 0]
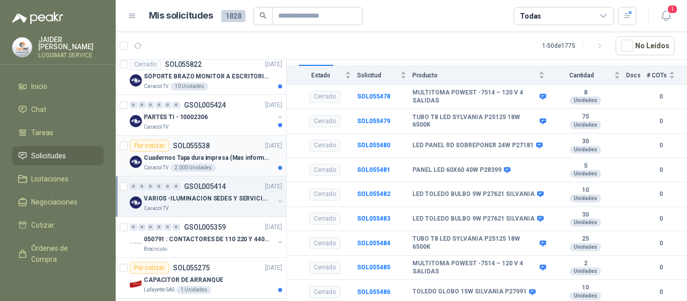
click at [221, 151] on div "Por cotizar SOL055538 [DATE]" at bounding box center [206, 146] width 152 height 12
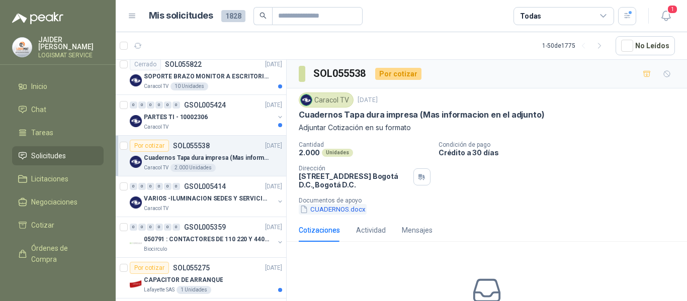
click at [331, 207] on button "CUADERNOS.docx" at bounding box center [333, 209] width 68 height 11
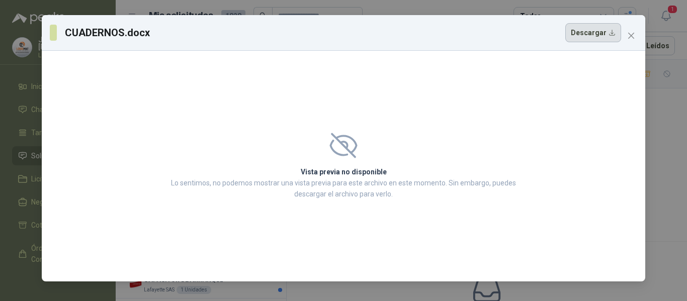
click at [586, 33] on button "Descargar" at bounding box center [594, 32] width 56 height 19
click at [635, 32] on icon "close" at bounding box center [632, 36] width 8 height 8
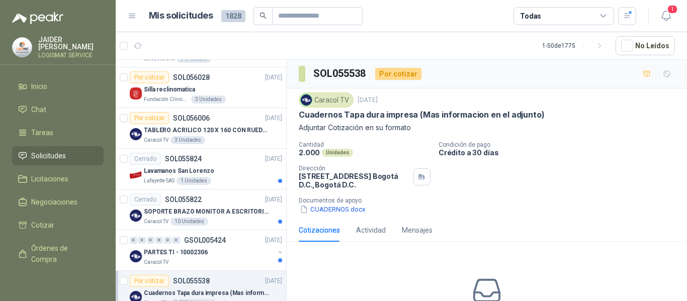
scroll to position [1280, 0]
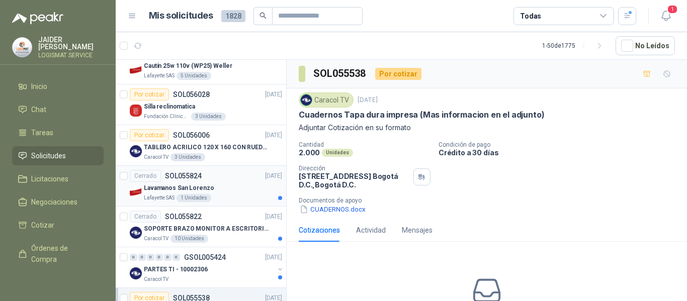
click at [206, 180] on div "Cerrado SOL055824 [DATE]" at bounding box center [206, 176] width 152 height 12
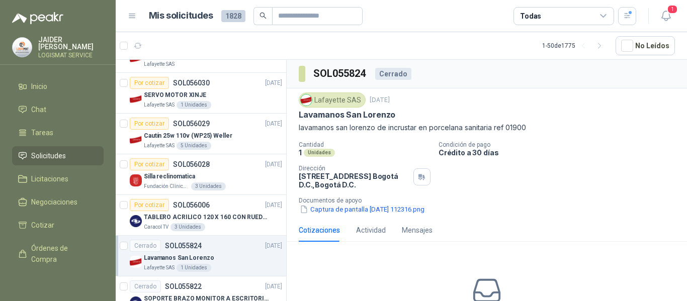
scroll to position [1202, 0]
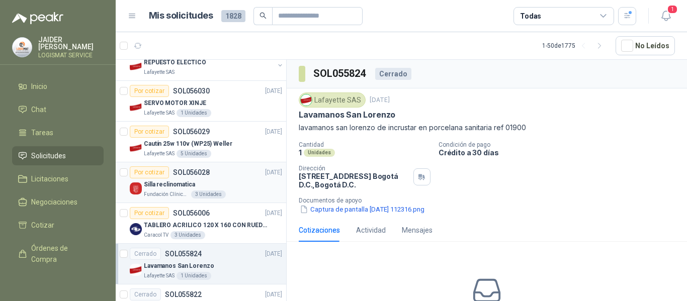
click at [220, 177] on div "Por cotizar SOL056028 [DATE]" at bounding box center [206, 173] width 152 height 12
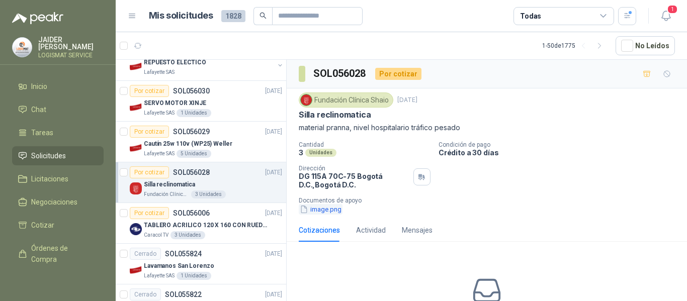
click at [327, 208] on button "image.png" at bounding box center [321, 209] width 44 height 11
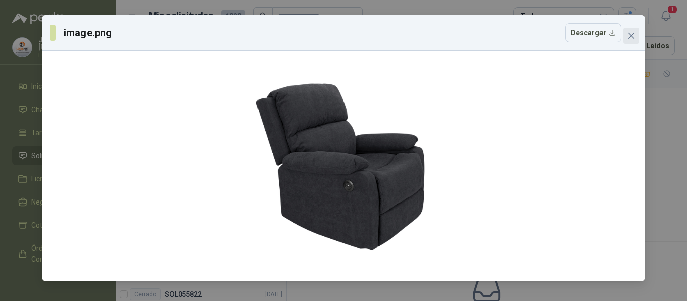
click at [627, 37] on span "Close" at bounding box center [632, 36] width 16 height 8
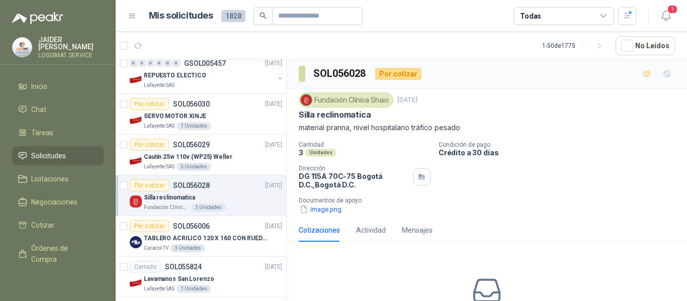
scroll to position [1180, 0]
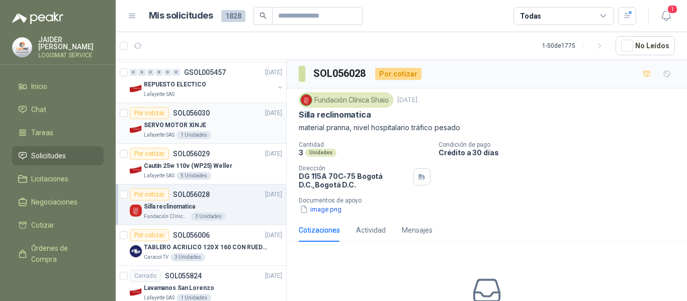
click at [222, 135] on div "Lafayette SAS 1 Unidades" at bounding box center [213, 135] width 138 height 8
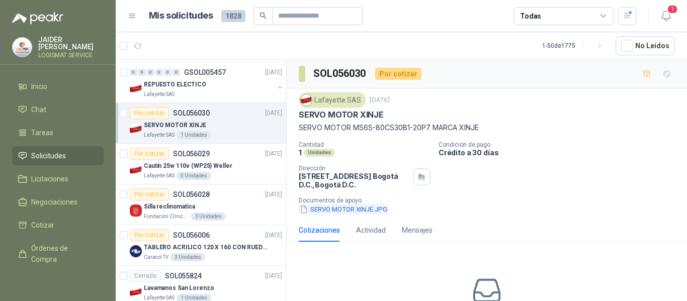
click at [339, 210] on button "SERVO MOTOR XINJE.JPG" at bounding box center [344, 209] width 90 height 11
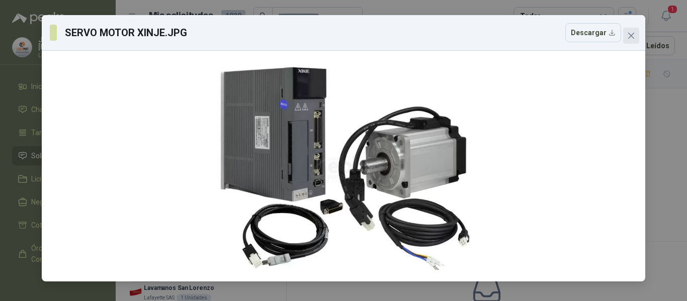
click at [631, 34] on icon "close" at bounding box center [632, 36] width 8 height 8
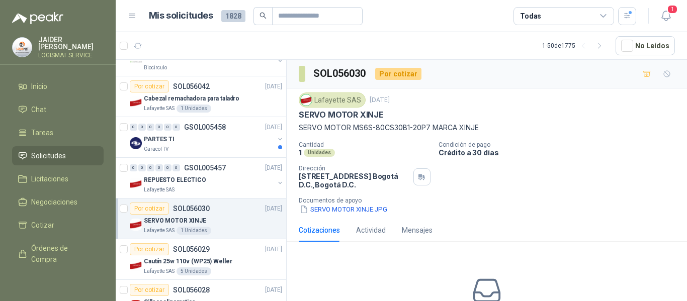
scroll to position [1079, 0]
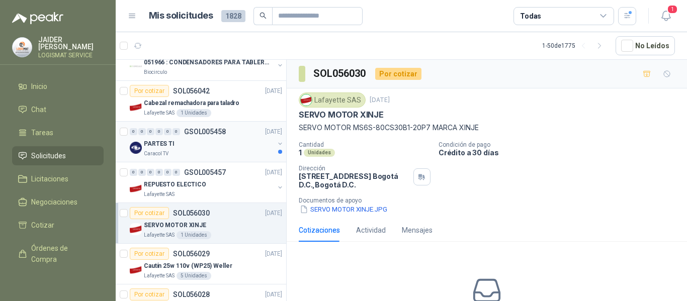
click at [209, 149] on div "PARTES TI" at bounding box center [209, 144] width 130 height 12
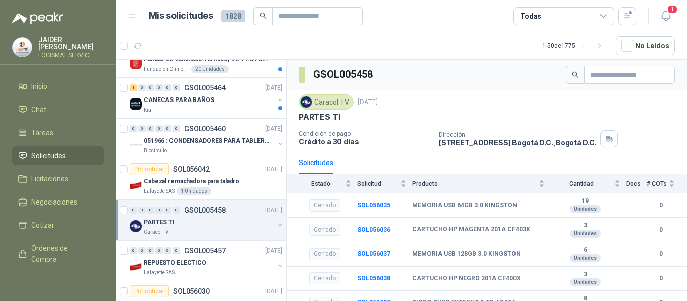
scroll to position [1005, 0]
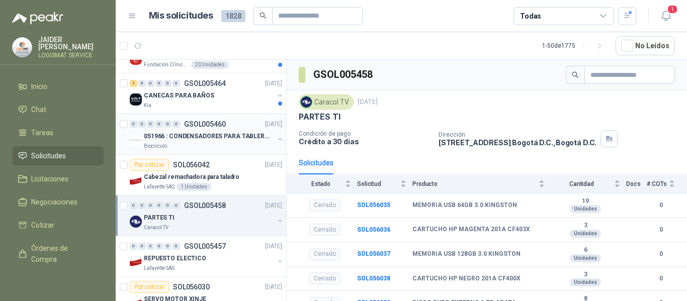
click at [202, 130] on div "0 0 0 0 0 0 GSOL005460 [DATE]" at bounding box center [207, 124] width 154 height 12
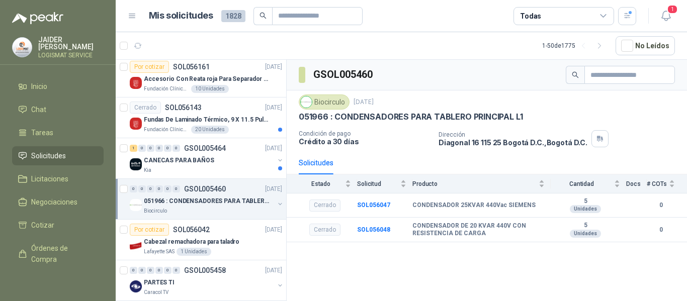
scroll to position [949, 0]
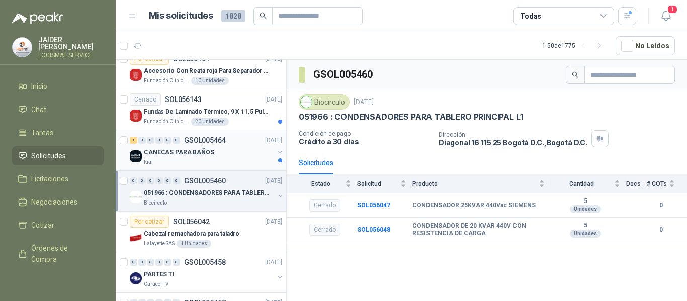
click at [159, 162] on div "Kia" at bounding box center [209, 163] width 130 height 8
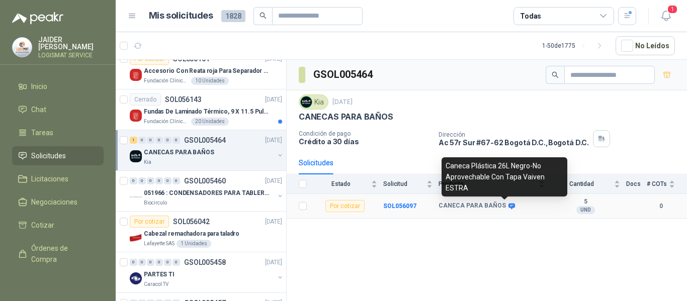
click at [509, 205] on icon at bounding box center [512, 206] width 7 height 6
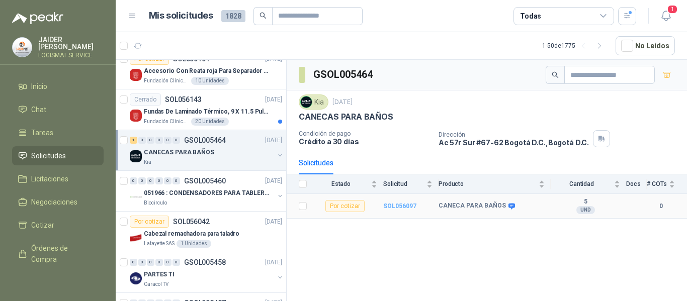
click at [403, 205] on b "SOL056097" at bounding box center [399, 206] width 33 height 7
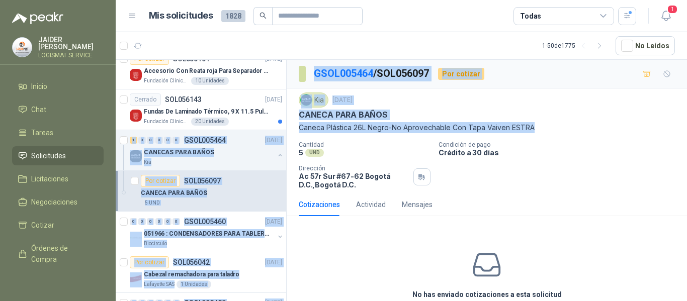
drag, startPoint x: 533, startPoint y: 127, endPoint x: 285, endPoint y: 129, distance: 248.1
click at [285, 129] on div "Por cotizar SOL056827 [DATE] LLAVE BOCA FIJA 13MM * 17MM Lafayette SAS 1 Unidad…" at bounding box center [402, 182] width 572 height 246
click at [344, 131] on p "Caneca Plástica 26L Negro-No Aprovechable Con Tapa Vaiven ESTRA" at bounding box center [487, 127] width 376 height 11
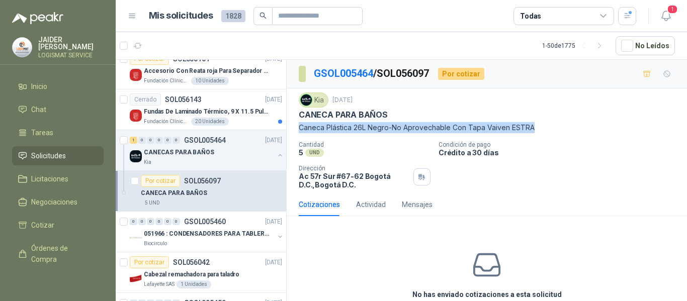
drag, startPoint x: 535, startPoint y: 125, endPoint x: 294, endPoint y: 129, distance: 241.1
click at [294, 129] on div "Kia [DATE] CANECA PARA BAÑOS Caneca Plástica 26L Negro-No Aprovechable Con Tapa…" at bounding box center [487, 141] width 401 height 105
copy p "Caneca Plástica 26L Negro-No Aprovechable Con Tapa Vaiven ESTRA"
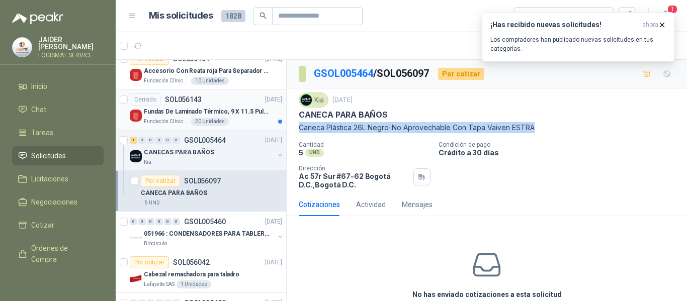
click at [235, 116] on p "Fundas De Laminado Térmico, 9 X 11.5 Pulgadas" at bounding box center [206, 112] width 125 height 10
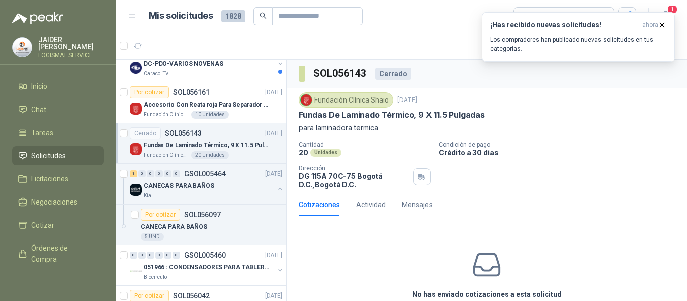
scroll to position [901, 0]
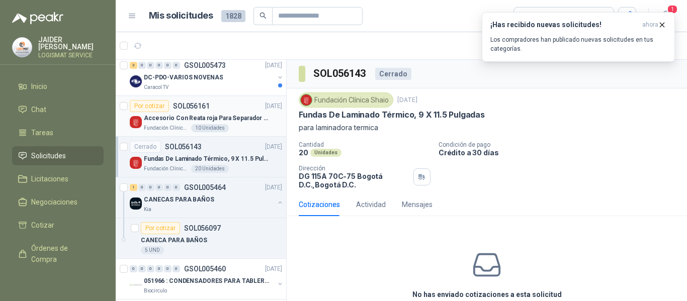
click at [236, 128] on div "Fundación Clínica Shaio 10 Unidades" at bounding box center [213, 128] width 138 height 8
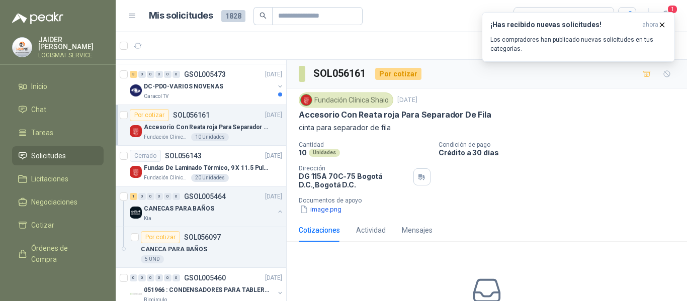
scroll to position [884, 0]
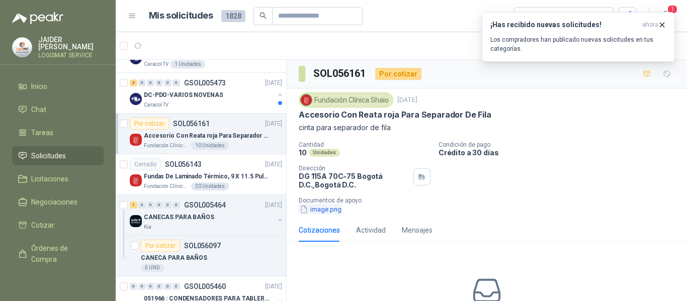
click at [315, 209] on button "image.png" at bounding box center [321, 209] width 44 height 11
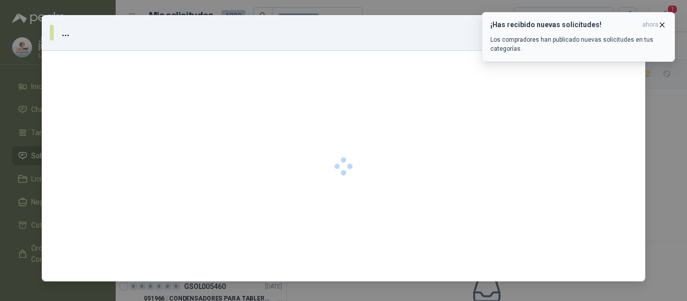
click at [663, 23] on icon "button" at bounding box center [662, 25] width 9 height 9
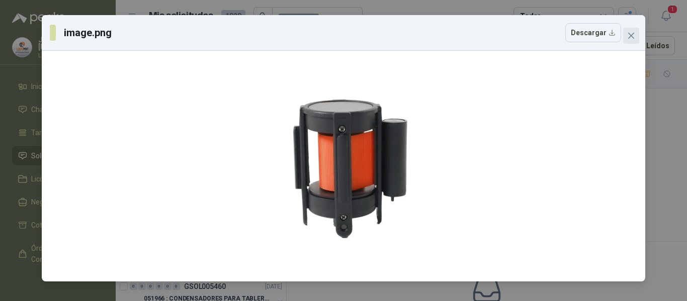
click at [633, 40] on button "Close" at bounding box center [632, 36] width 16 height 16
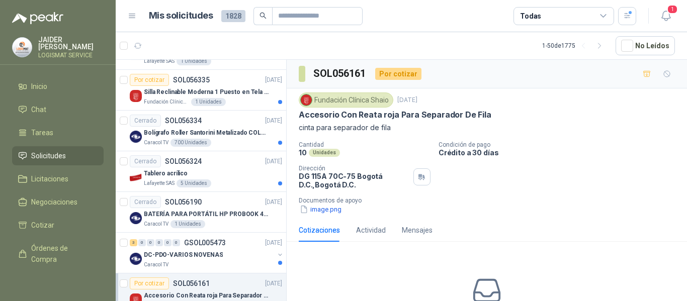
scroll to position [679, 0]
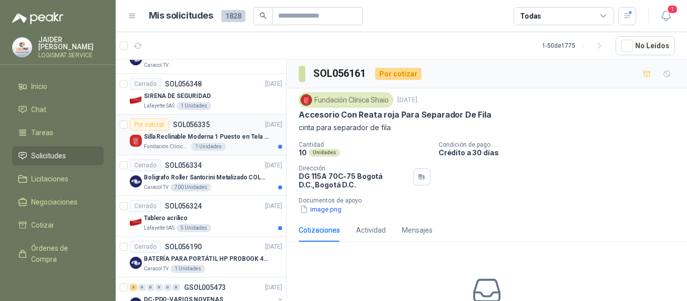
click at [236, 142] on div "Silla Reclinable Moderna 1 Puesto en Tela Mecánica Praxis Elite Living" at bounding box center [213, 137] width 138 height 12
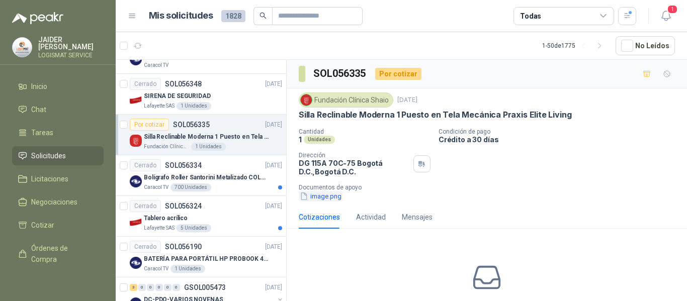
click at [325, 197] on button "image.png" at bounding box center [321, 196] width 44 height 11
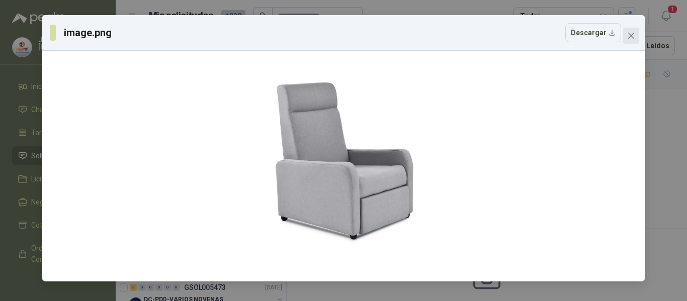
click at [629, 30] on button "Close" at bounding box center [632, 36] width 16 height 16
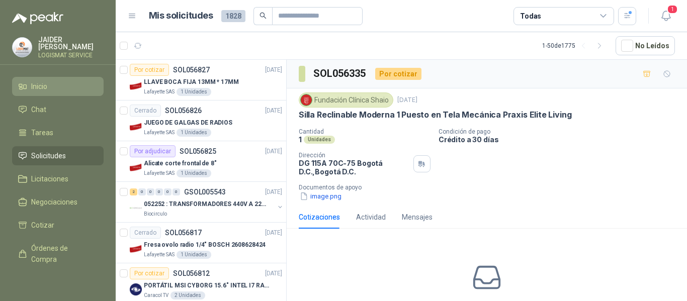
click at [42, 81] on span "Inicio" at bounding box center [39, 86] width 16 height 11
